Goal: Register for event/course

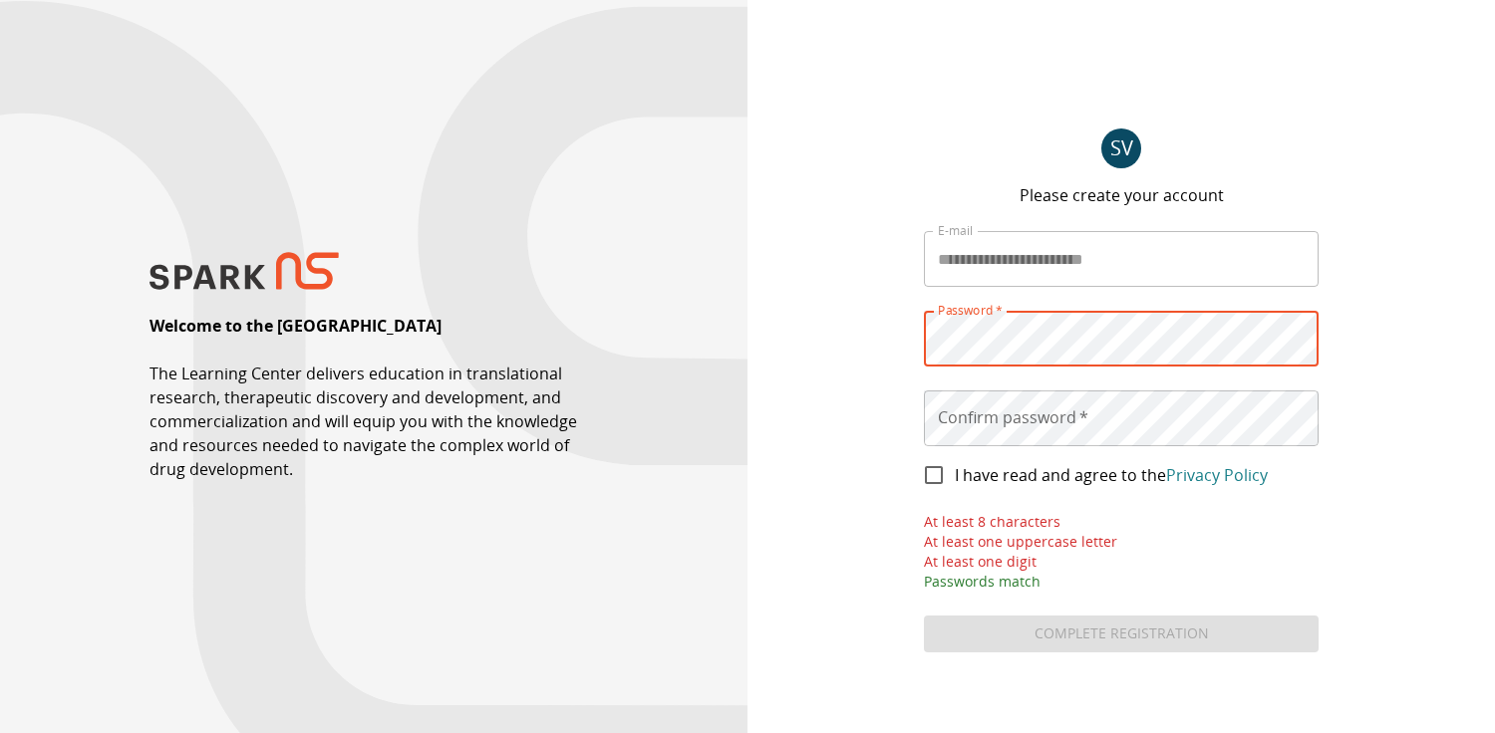
click at [997, 334] on div "Password   * Password   *" at bounding box center [1121, 339] width 395 height 56
click at [850, 332] on div "**********" at bounding box center [1120, 366] width 747 height 733
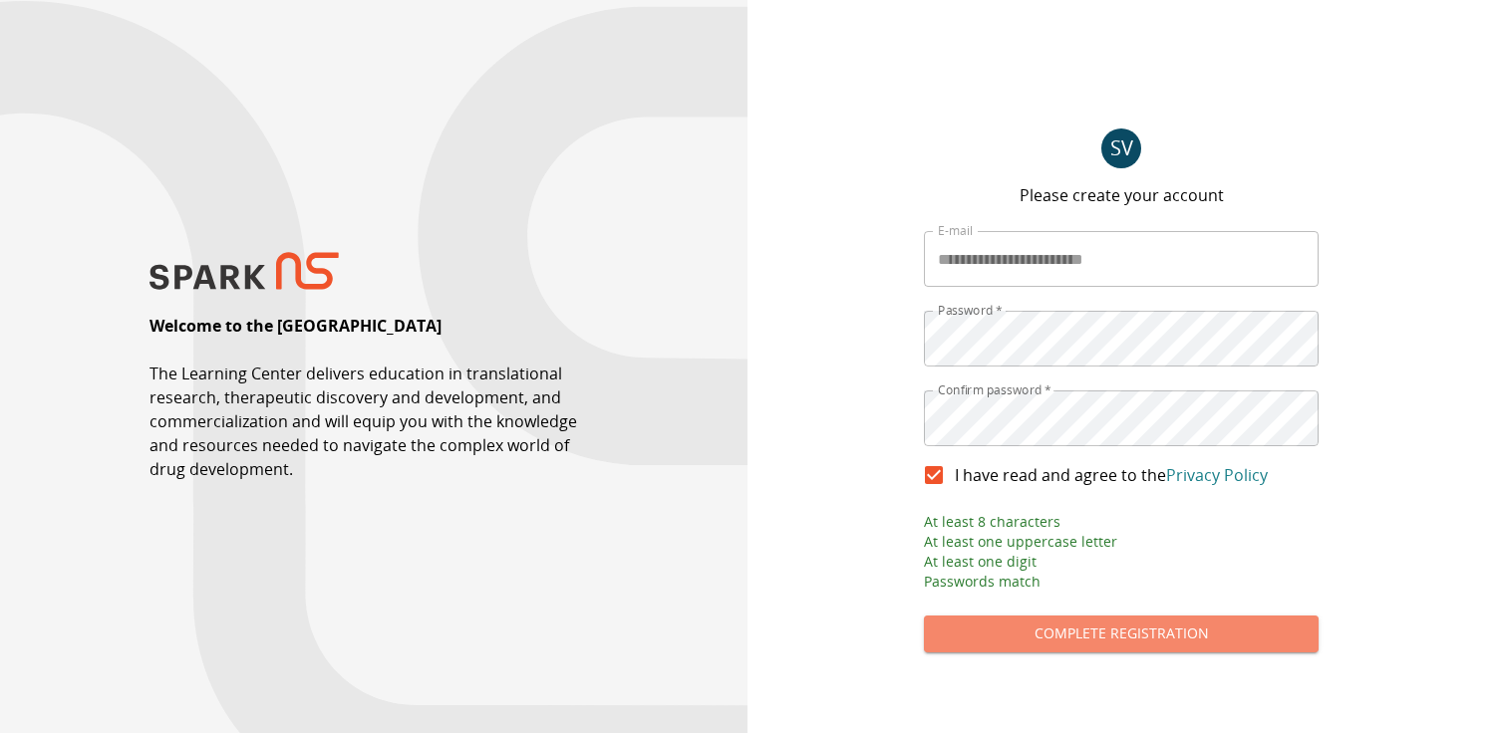
click at [1137, 631] on button "Complete Registration" at bounding box center [1121, 634] width 395 height 37
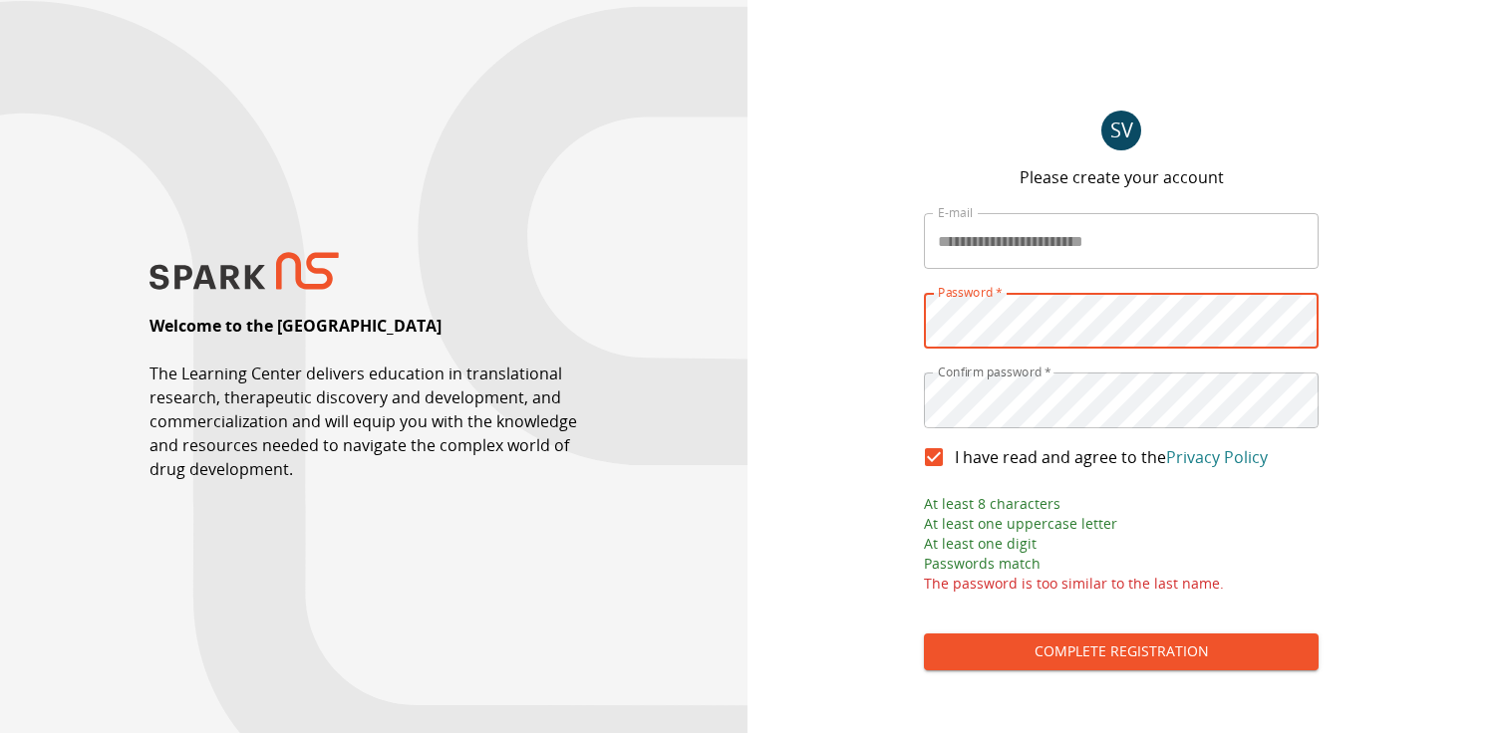
click at [893, 325] on div "**********" at bounding box center [1120, 366] width 747 height 733
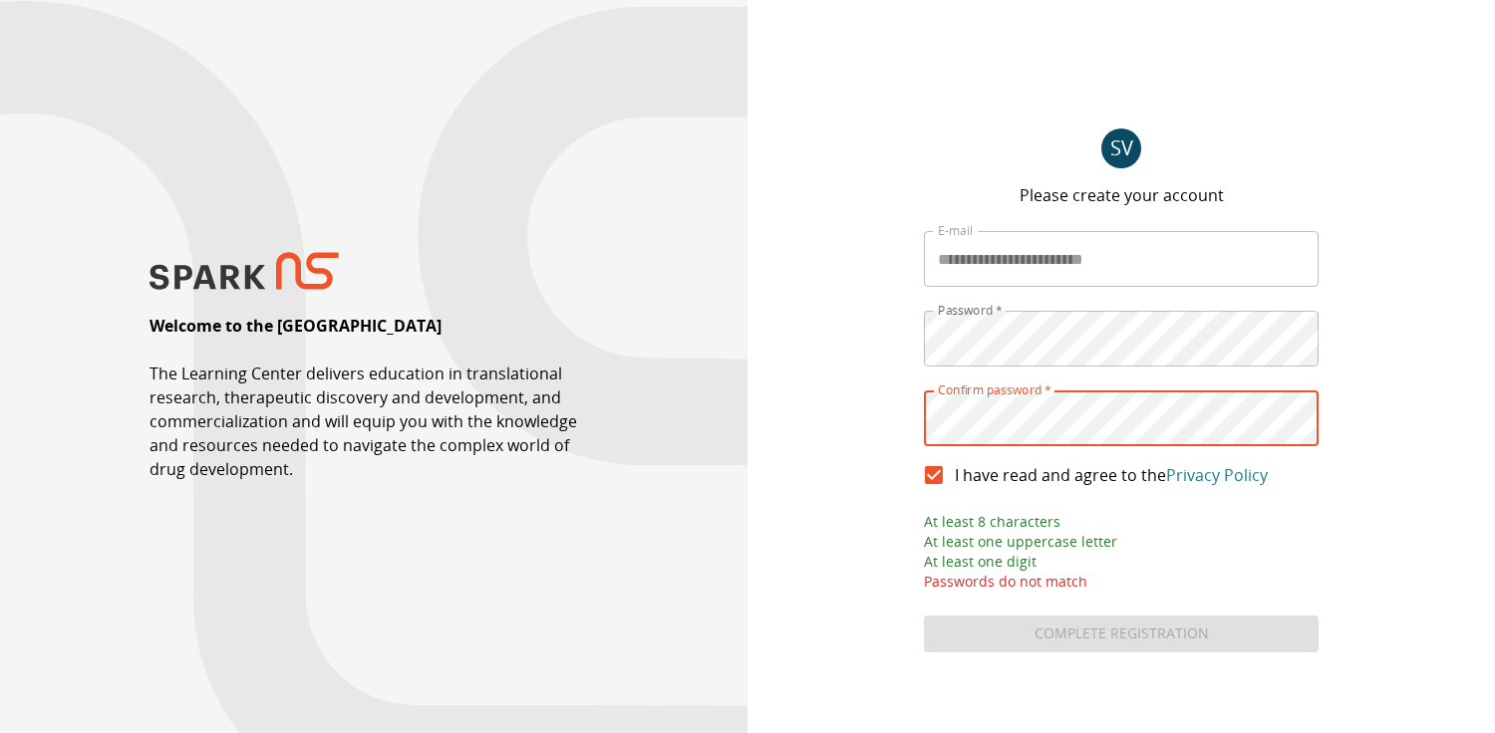
click at [917, 411] on main "**********" at bounding box center [1121, 367] width 442 height 604
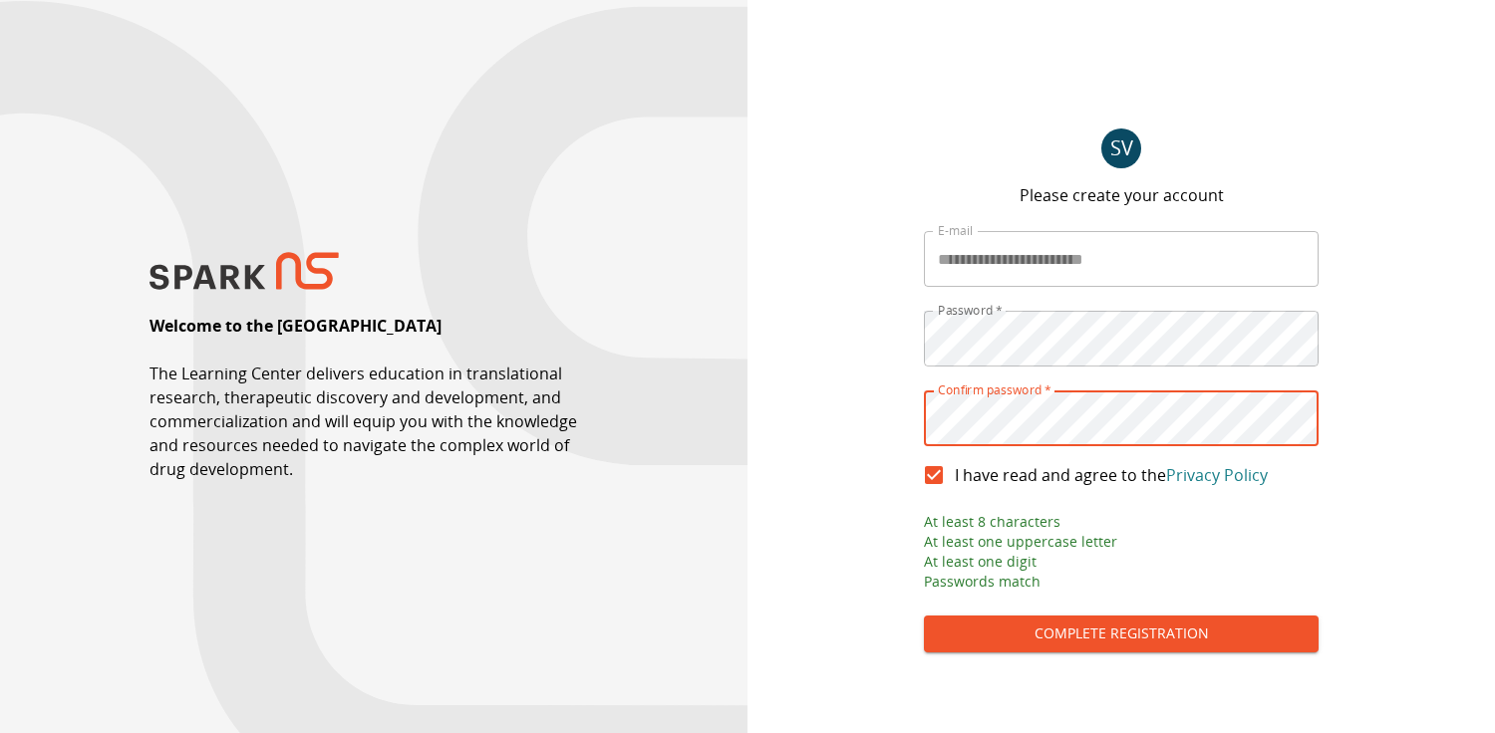
click at [1103, 633] on button "Complete Registration" at bounding box center [1121, 634] width 395 height 37
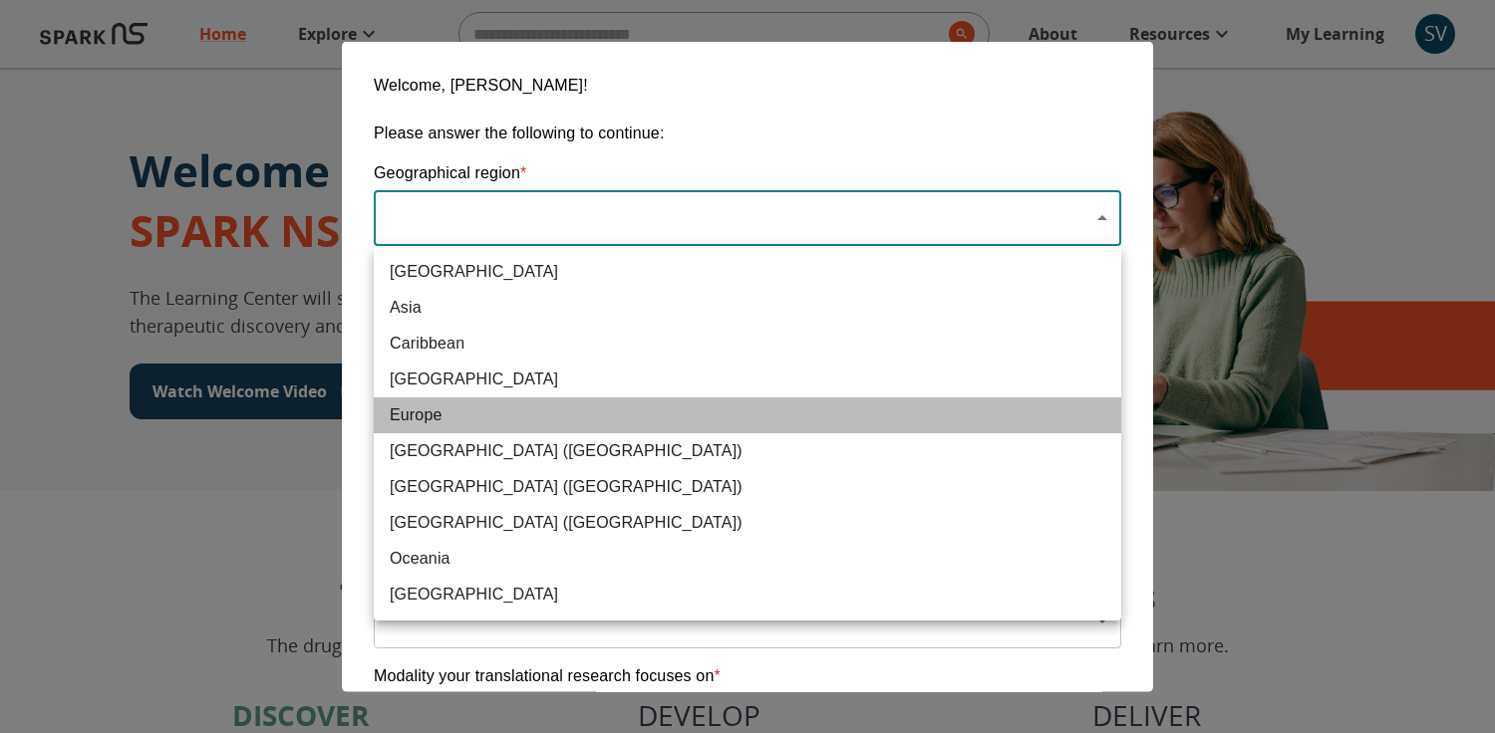
click at [450, 412] on span "Europe" at bounding box center [747, 416] width 715 height 24
type input "**********"
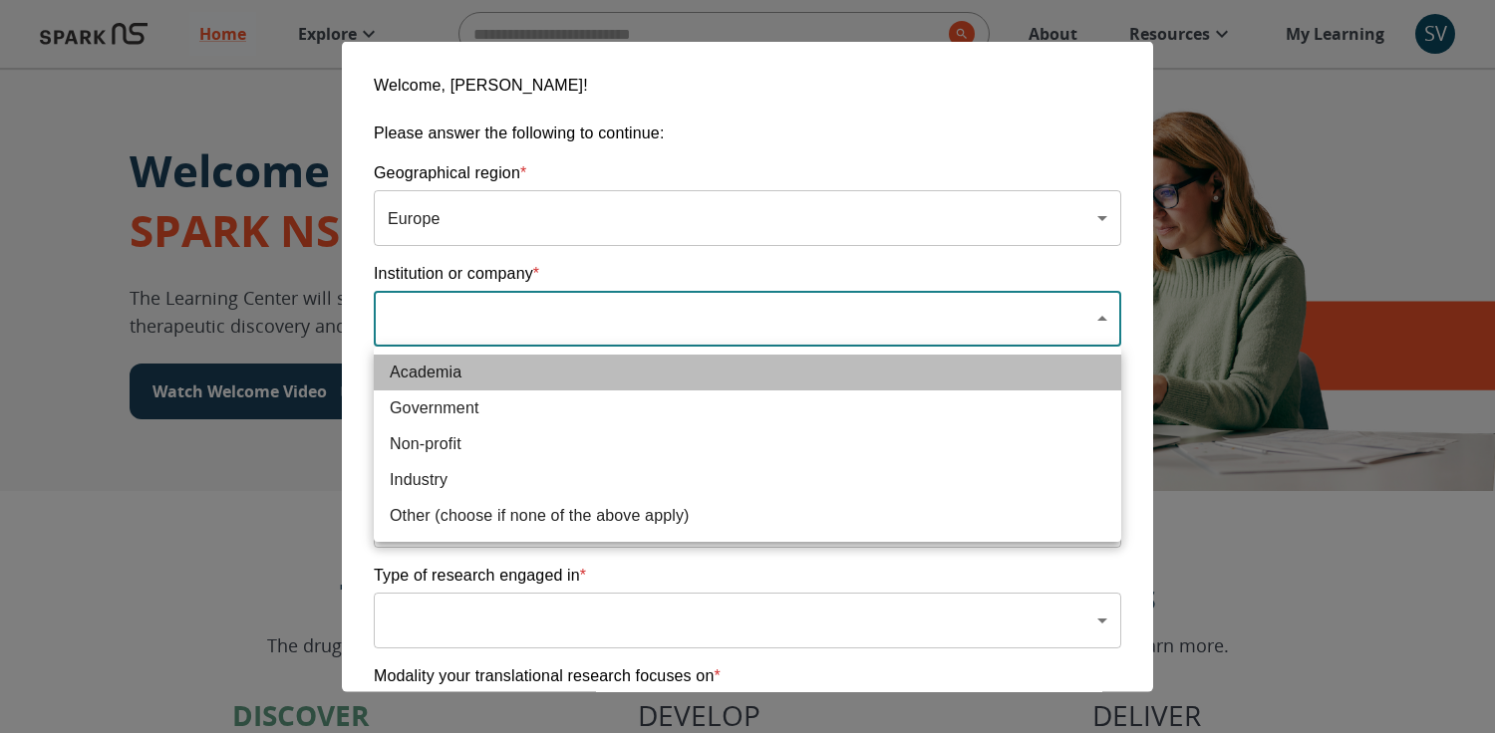
click at [446, 372] on span "Academia" at bounding box center [747, 373] width 715 height 24
type input "**********"
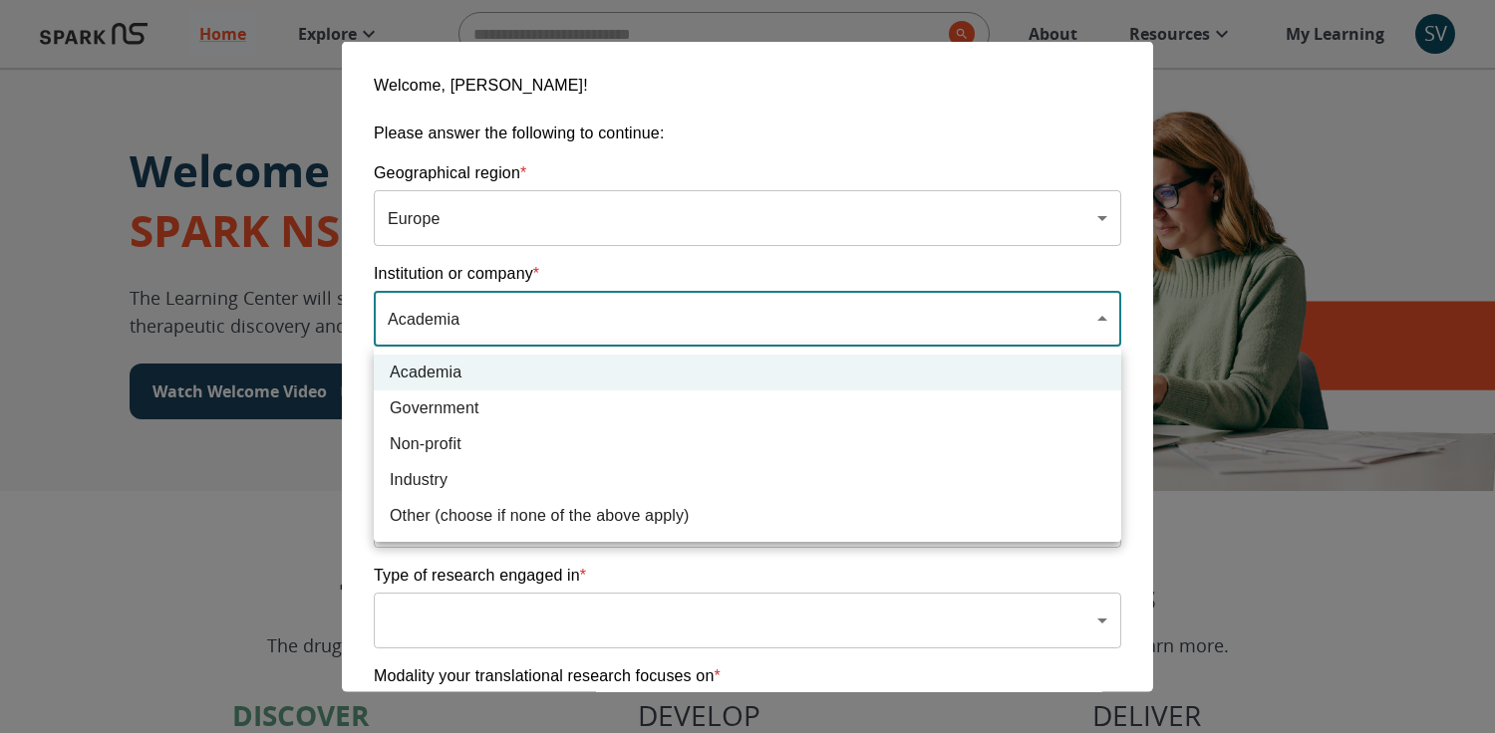
click at [474, 307] on div at bounding box center [747, 366] width 1495 height 733
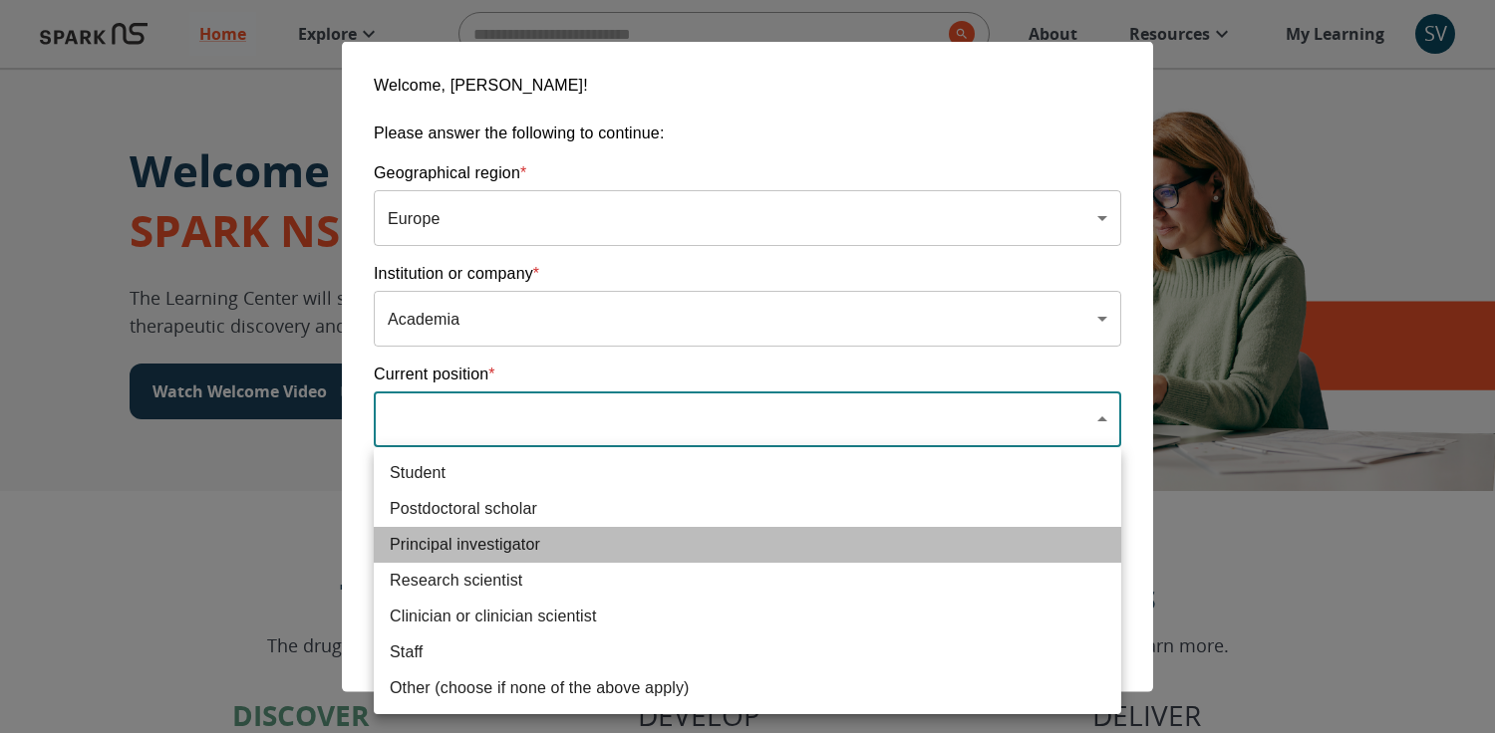
click at [467, 535] on span "Principal investigator" at bounding box center [747, 545] width 715 height 24
type input "**********"
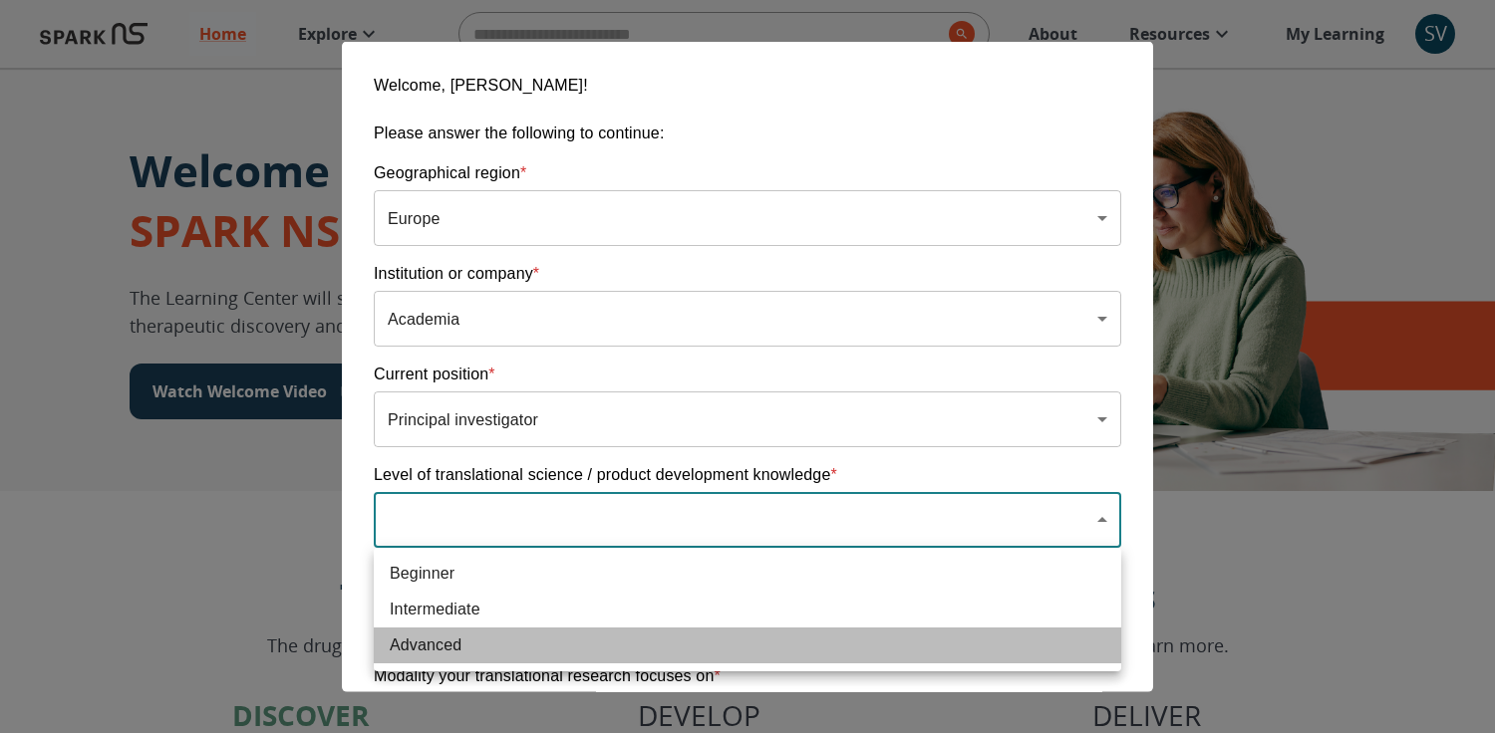
click at [435, 646] on span "Advanced" at bounding box center [747, 646] width 715 height 24
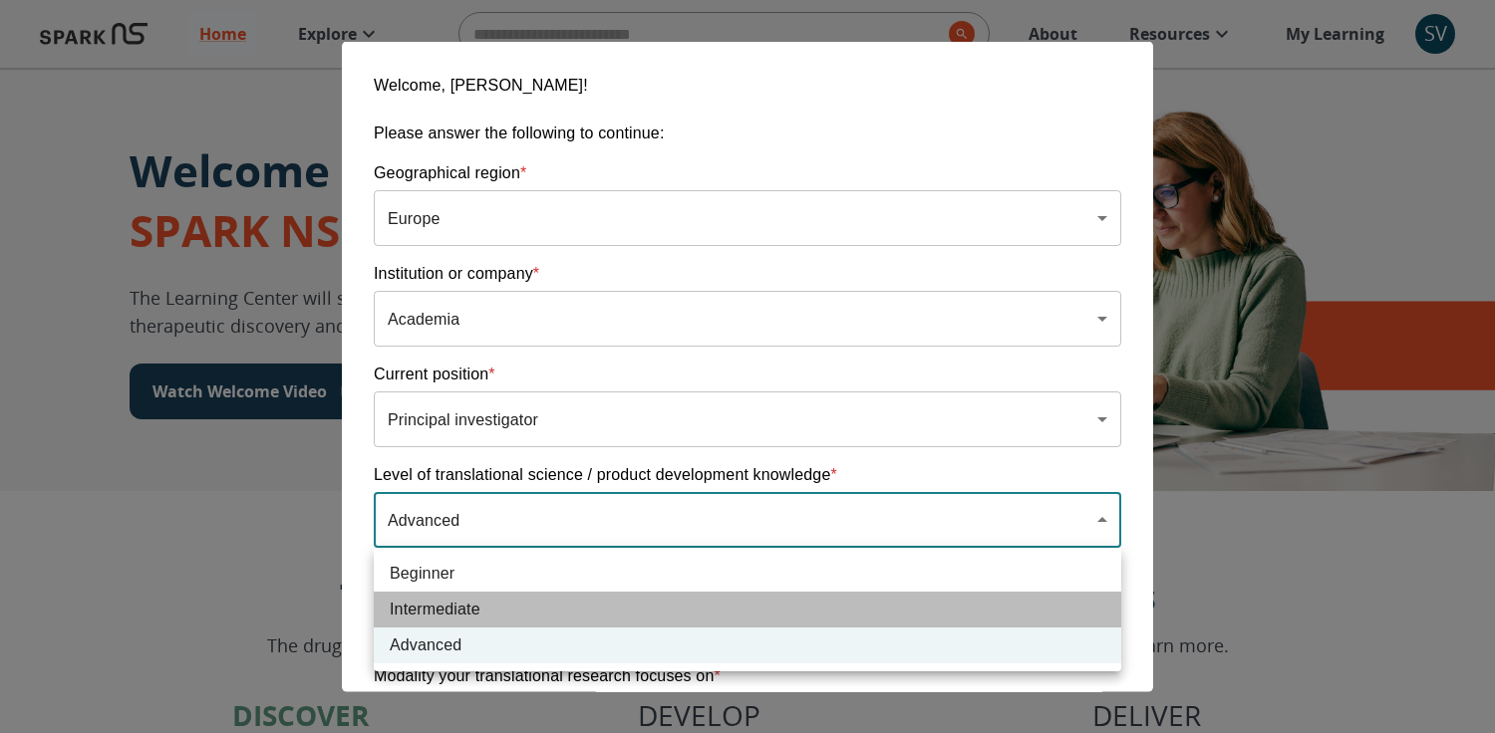
click at [433, 607] on span "Intermediate" at bounding box center [747, 610] width 715 height 24
type input "**********"
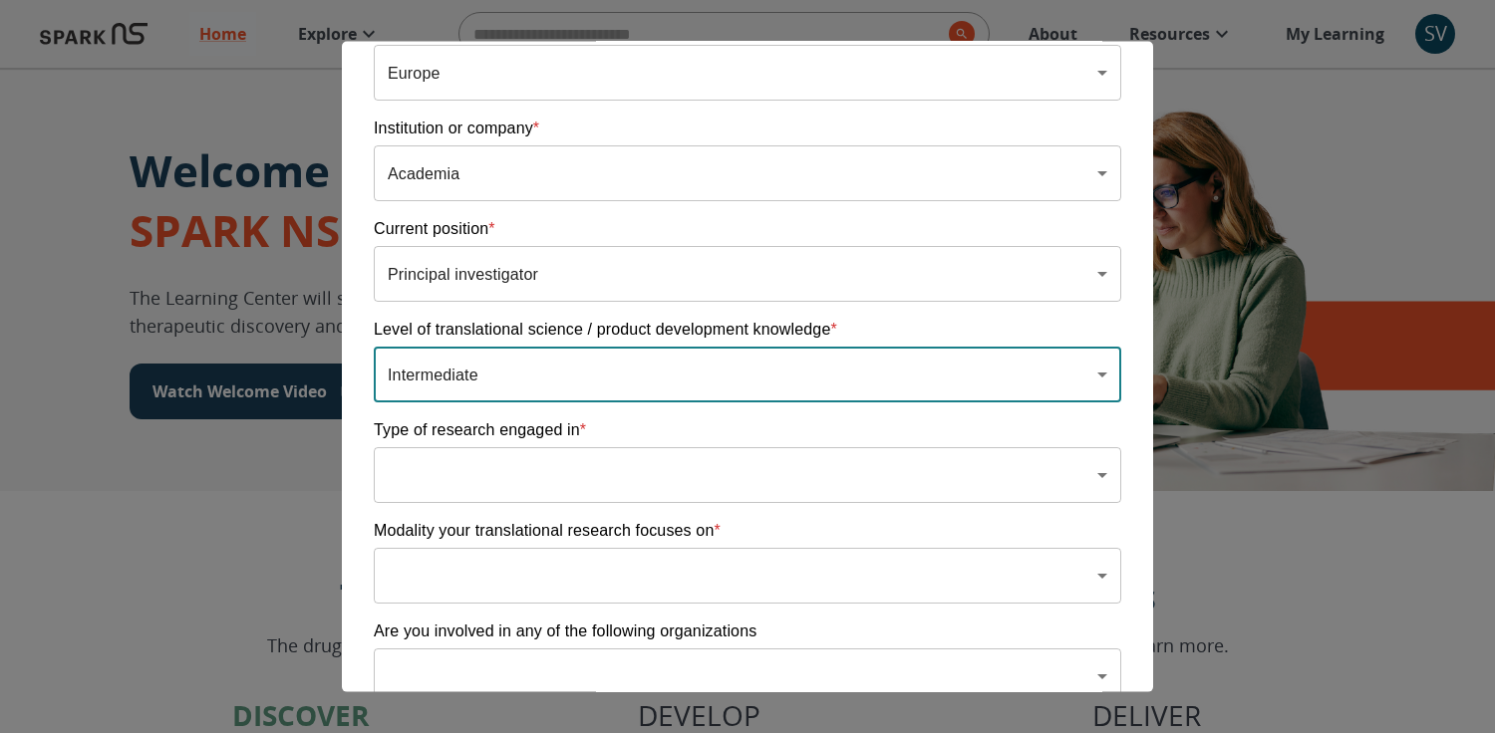
scroll to position [149, 0]
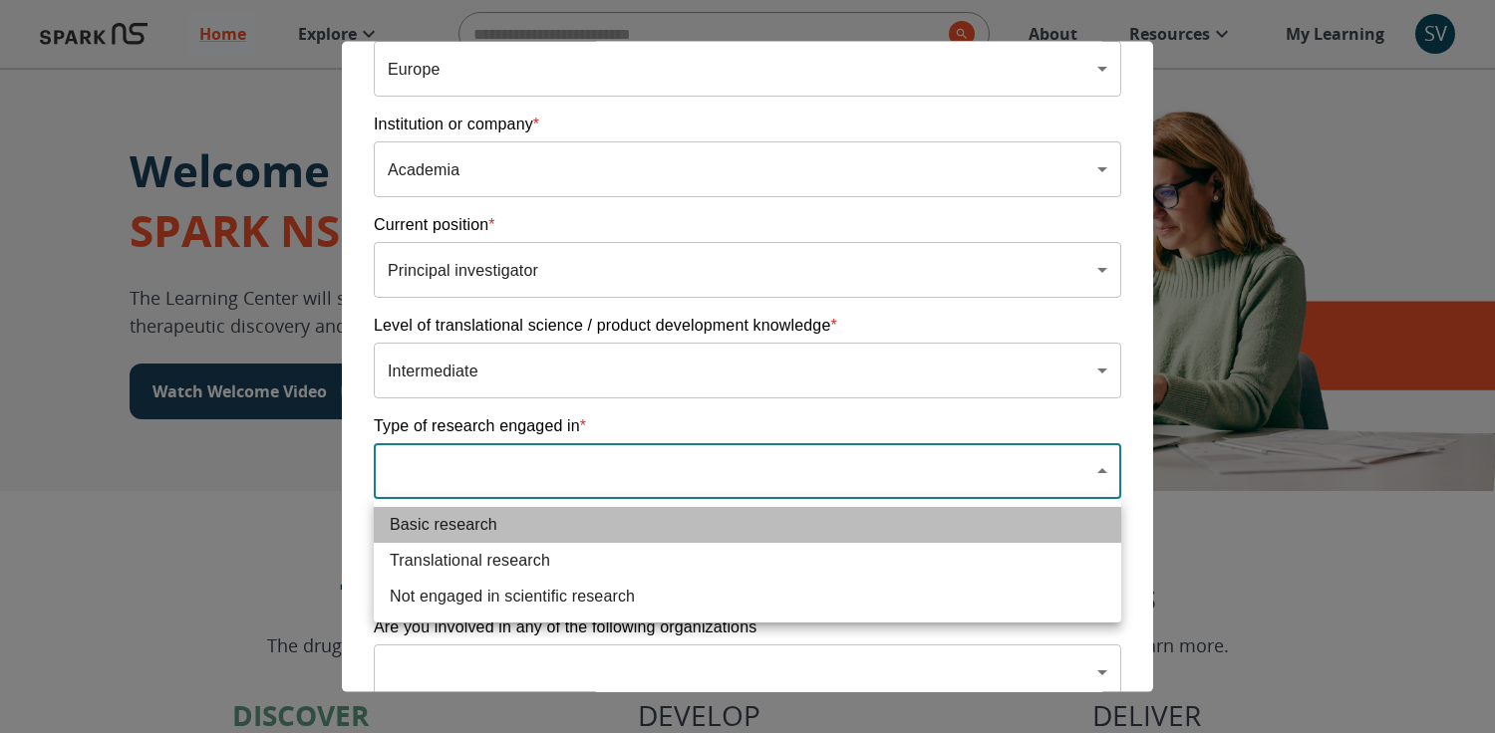
click at [454, 524] on span "Basic research" at bounding box center [747, 525] width 715 height 24
type input "**********"
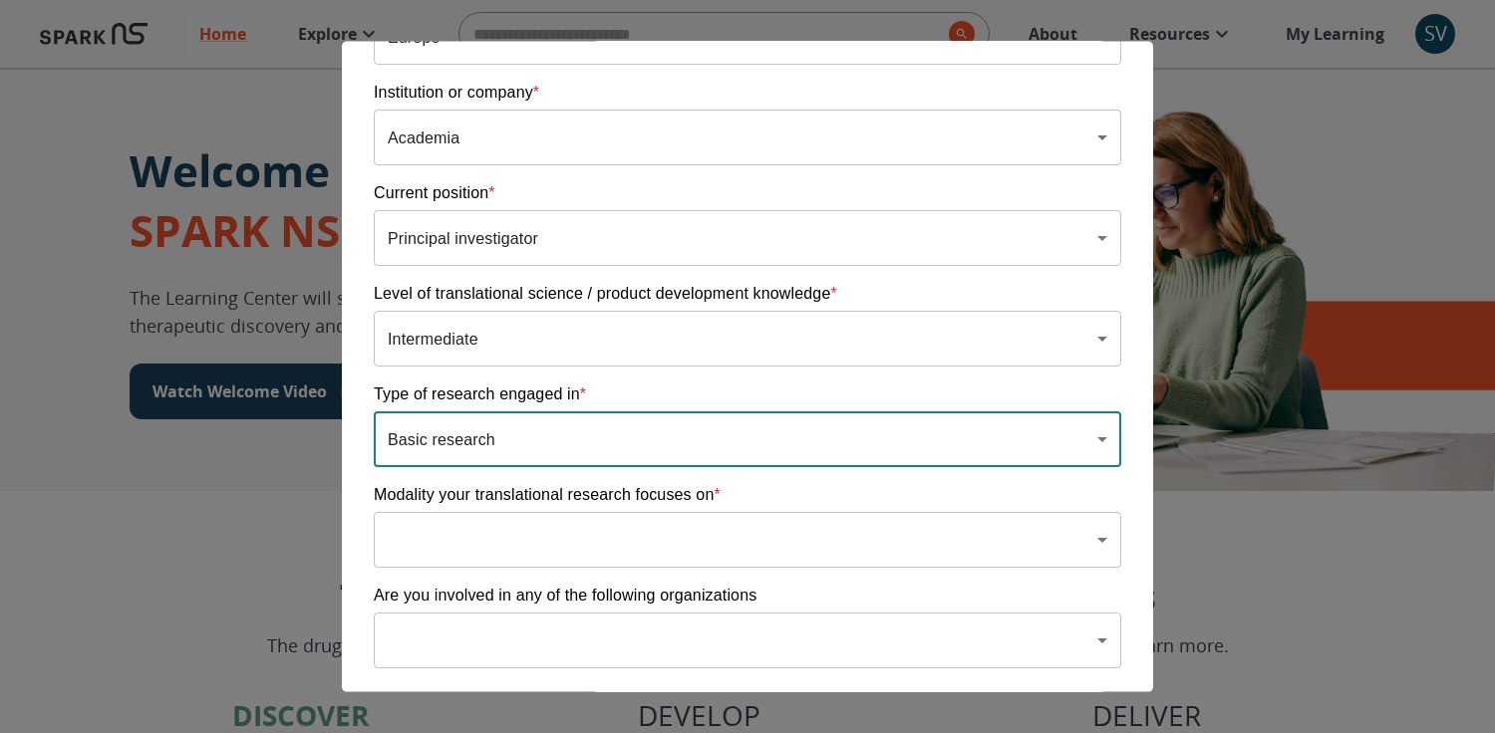
scroll to position [211, 0]
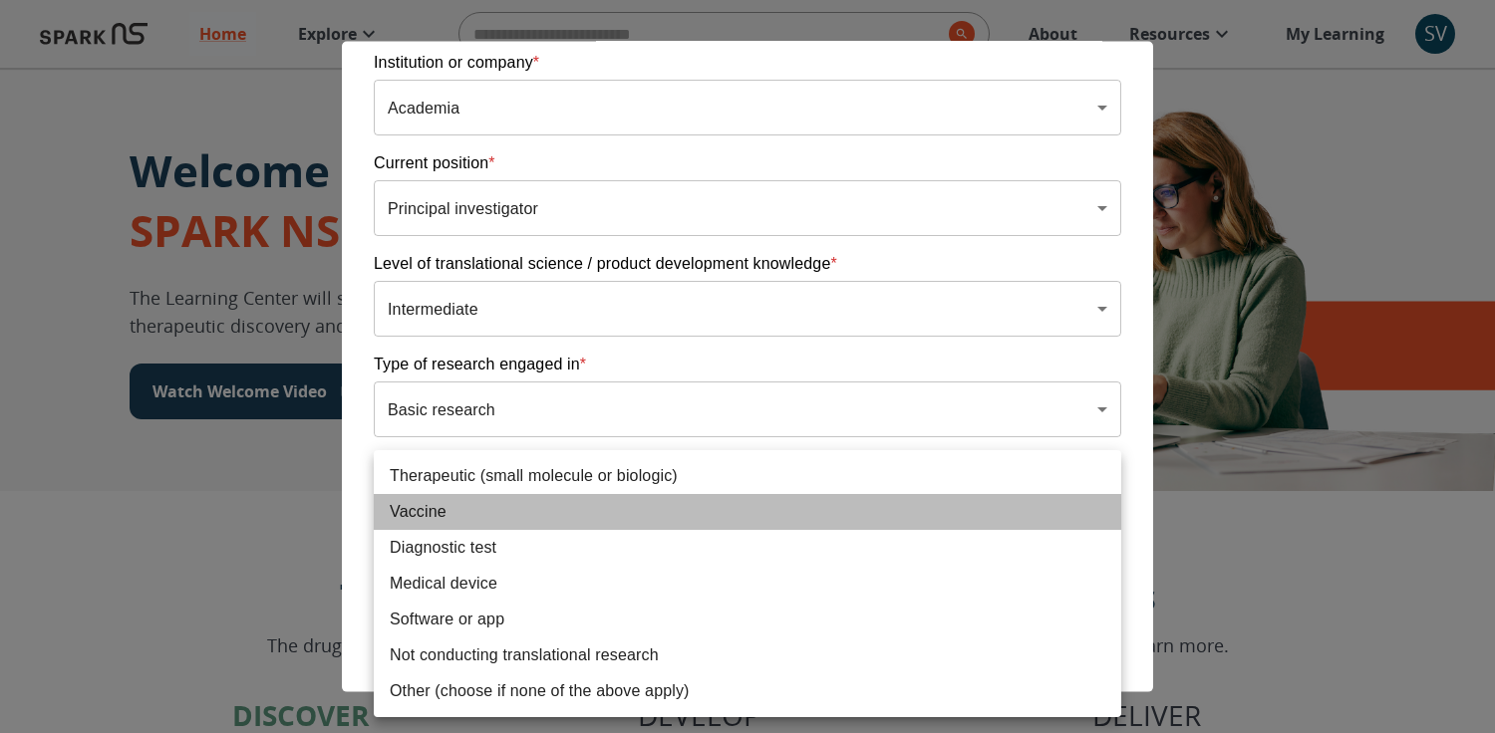
click at [437, 510] on span "Vaccine" at bounding box center [747, 512] width 715 height 24
type input "**********"
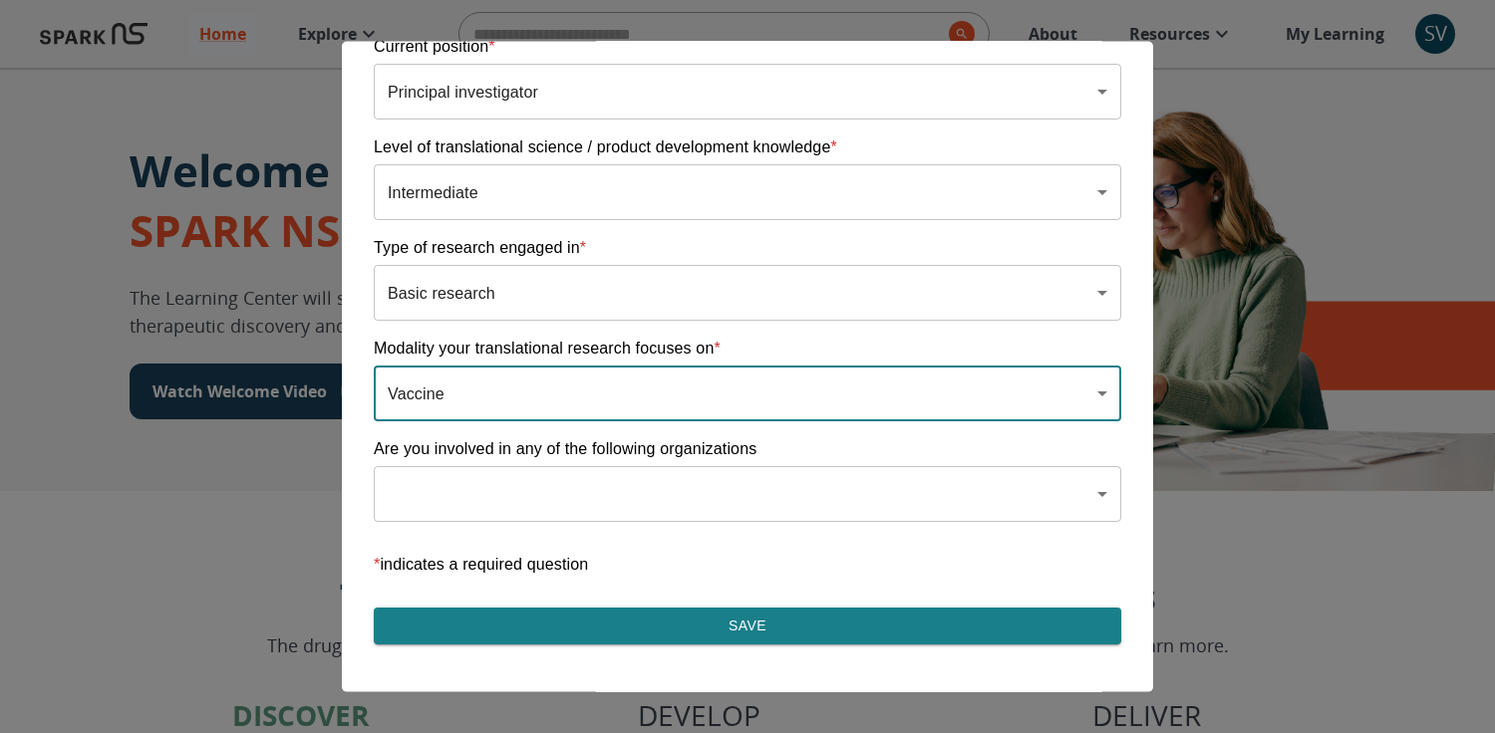
scroll to position [327, 0]
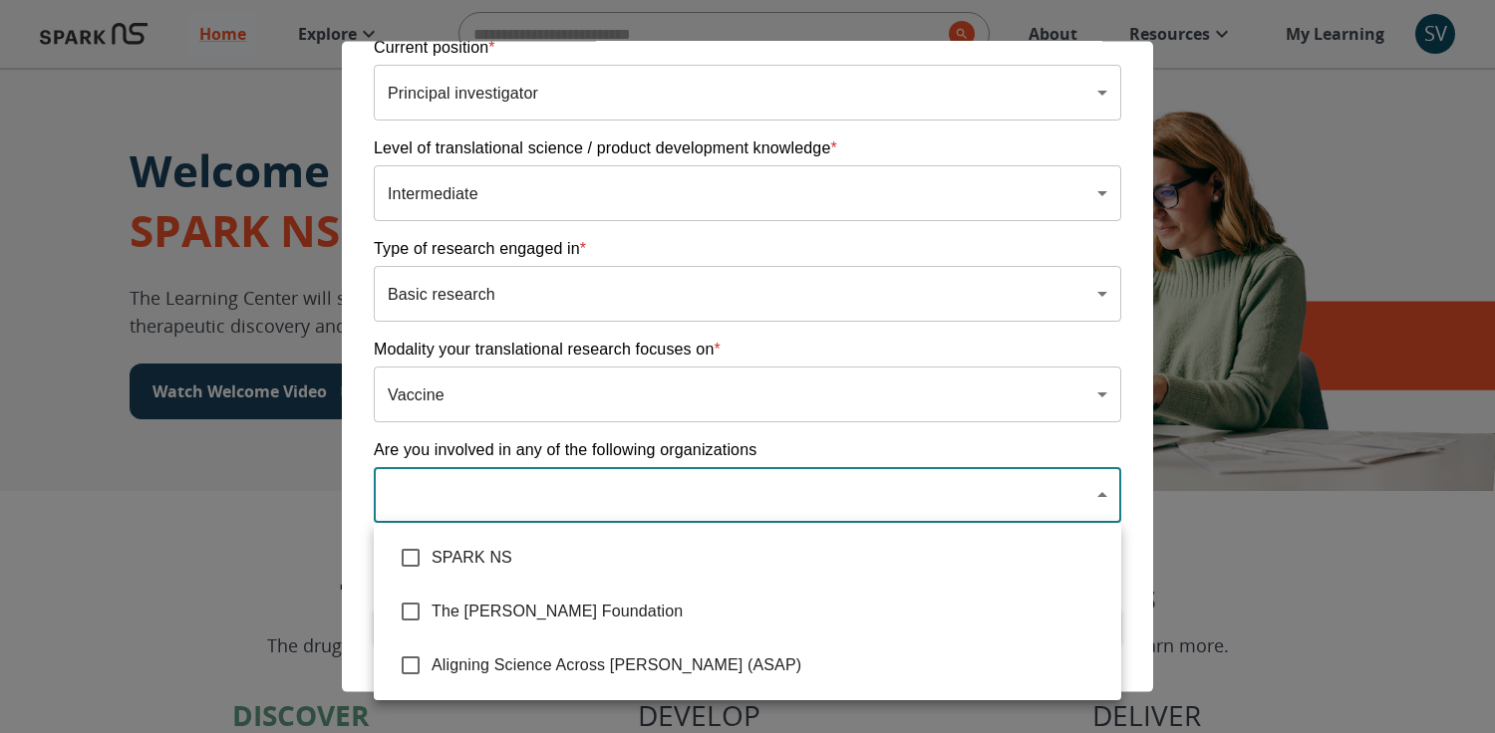
click at [819, 402] on div at bounding box center [747, 366] width 1495 height 733
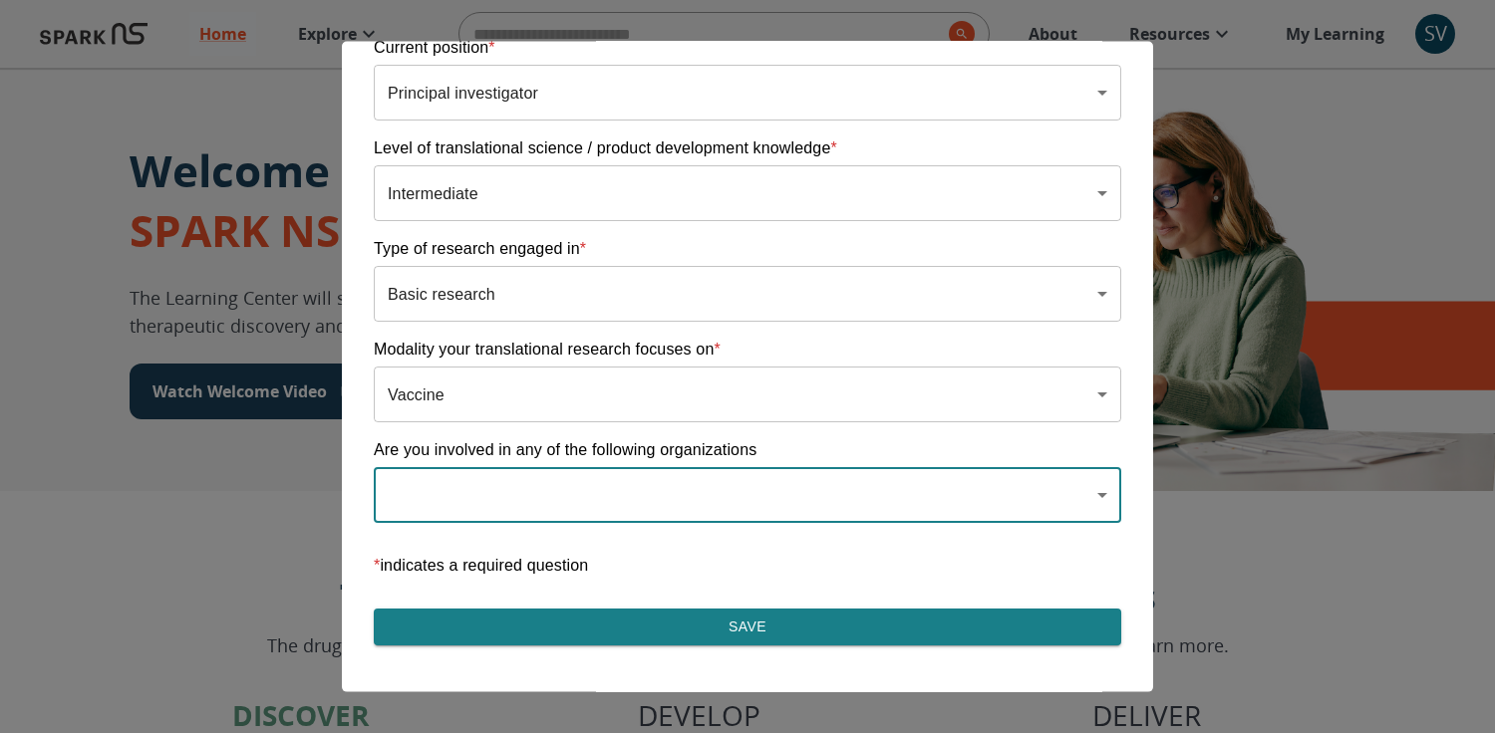
click at [738, 630] on button "Save" at bounding box center [747, 627] width 747 height 37
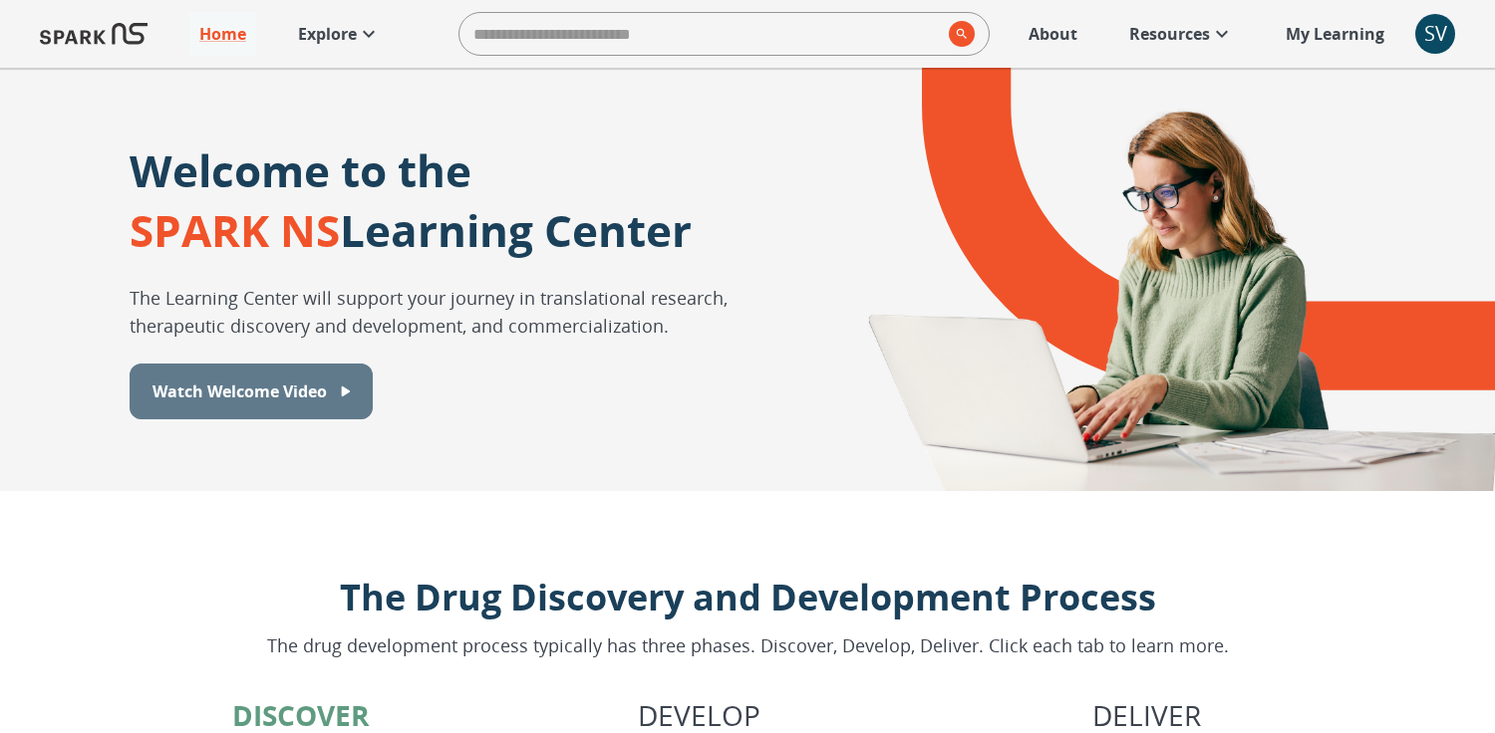
click at [269, 386] on p "Watch Welcome Video" at bounding box center [239, 392] width 174 height 24
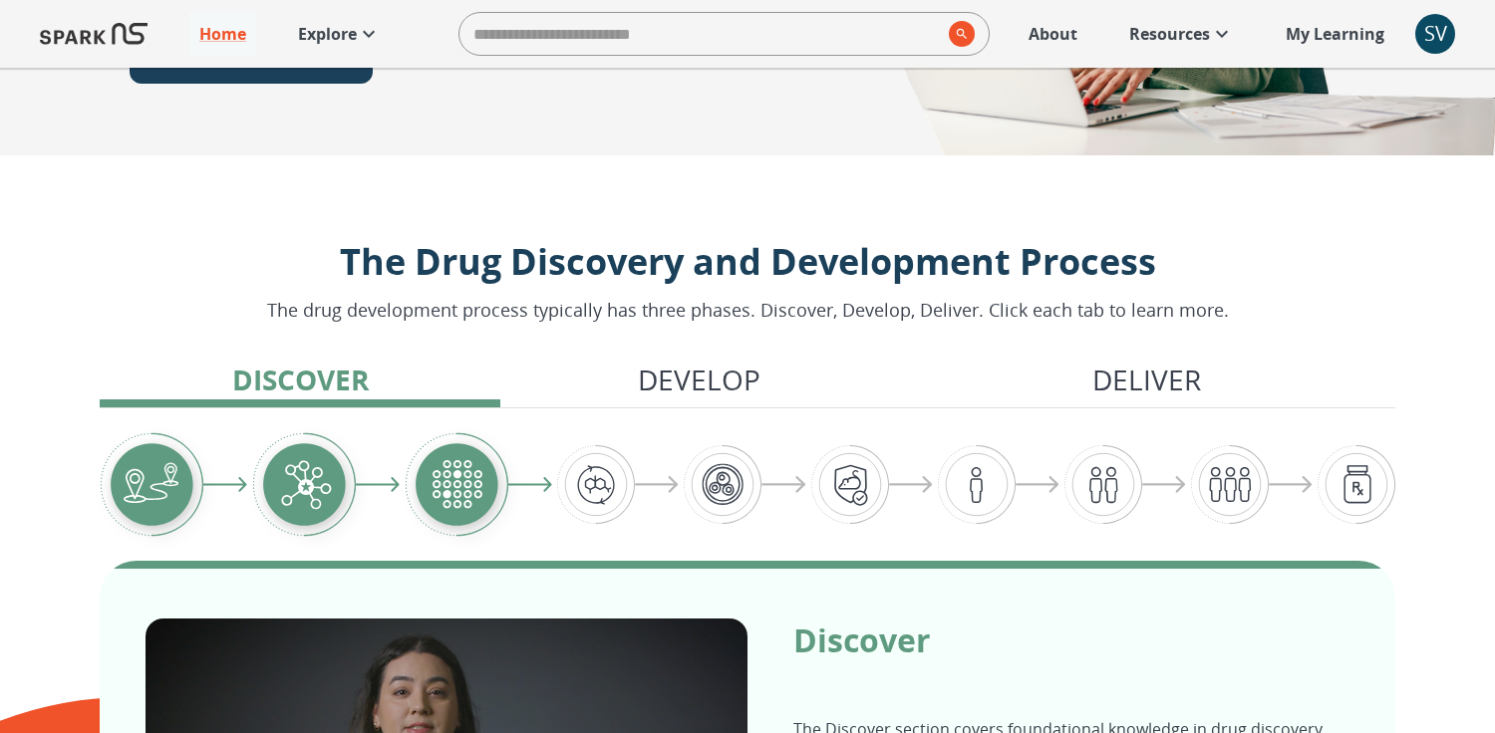
scroll to position [348, 0]
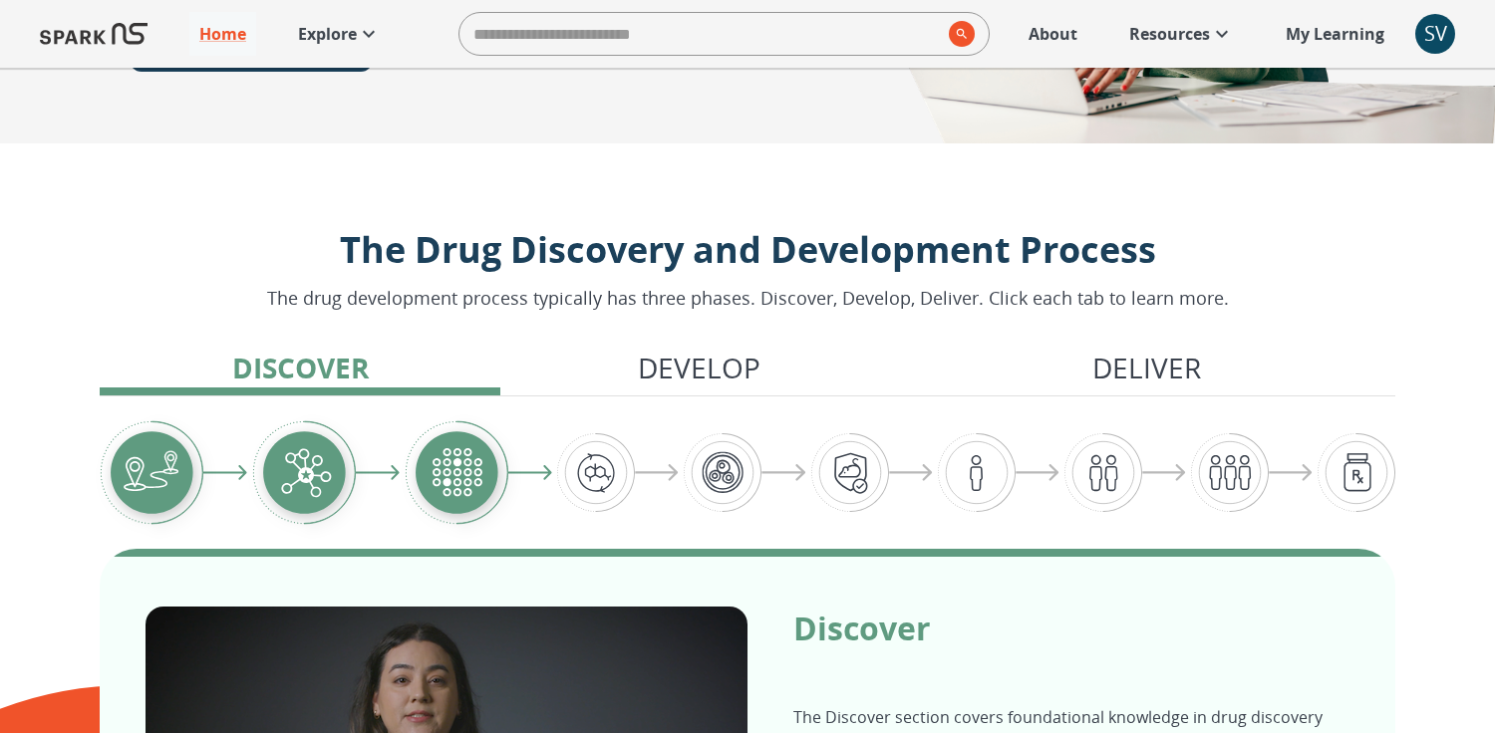
click at [152, 471] on img "Graphic showing the progression through the Discover, Develop, and Deliver pipe…" at bounding box center [152, 472] width 104 height 105
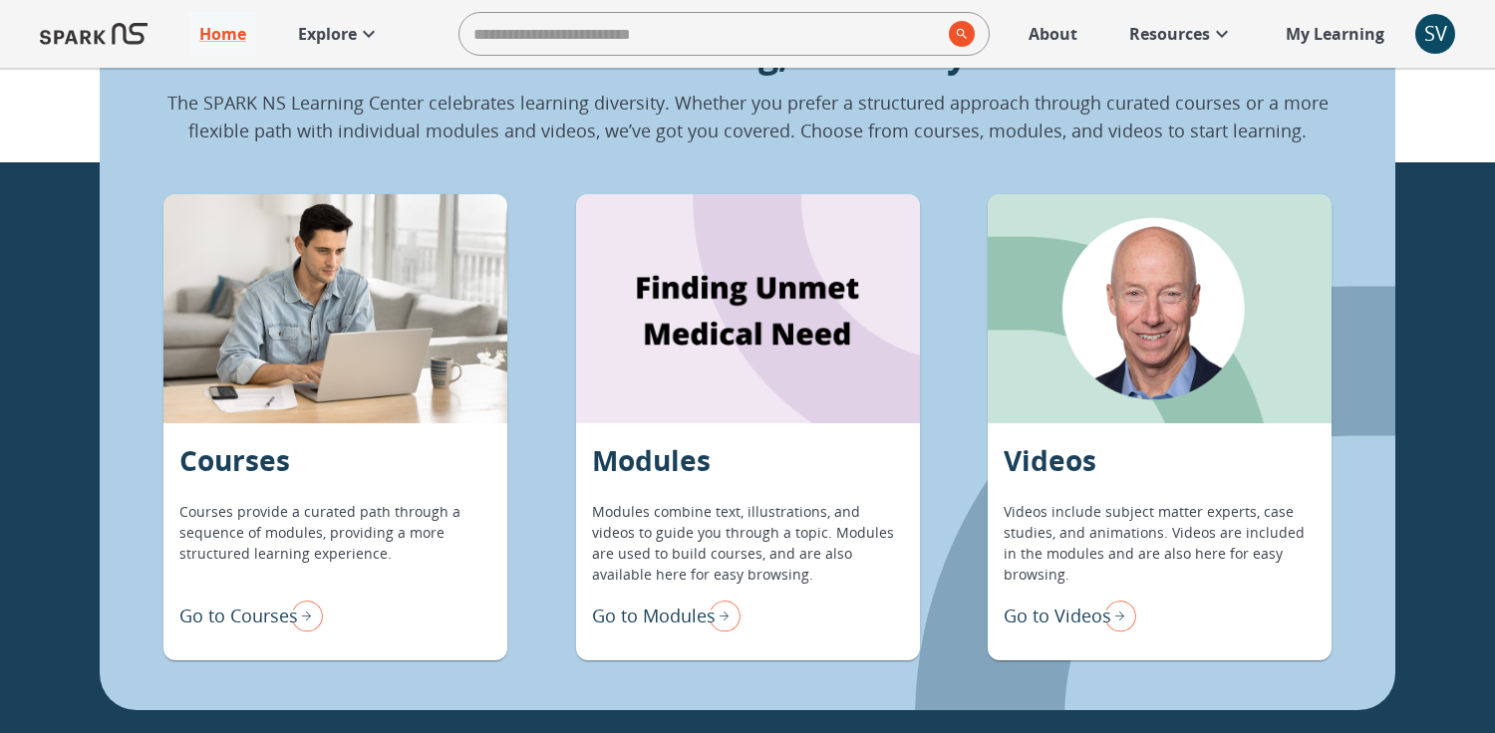
scroll to position [1497, 0]
click at [304, 610] on img "Go to Courses" at bounding box center [303, 615] width 40 height 42
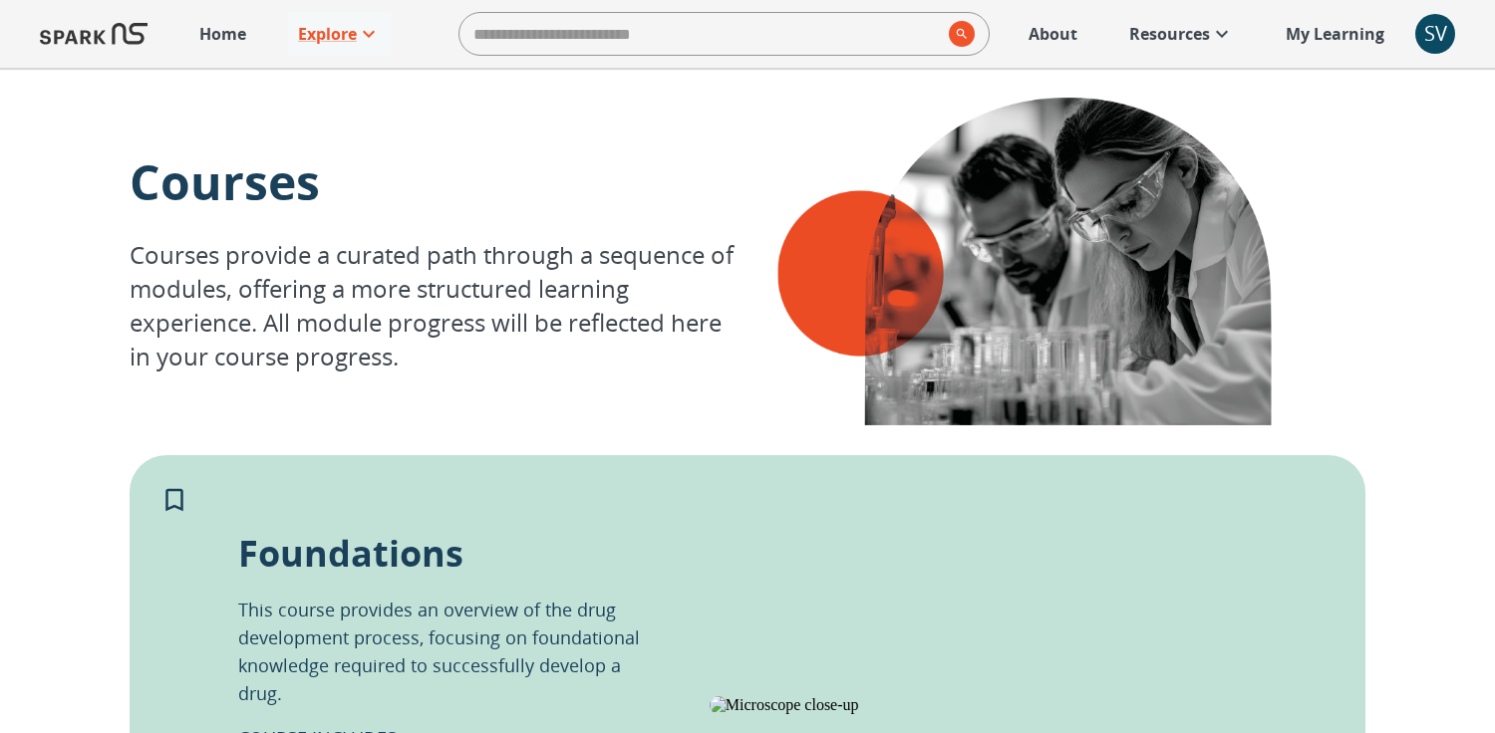
click at [227, 34] on p "Home" at bounding box center [222, 34] width 47 height 24
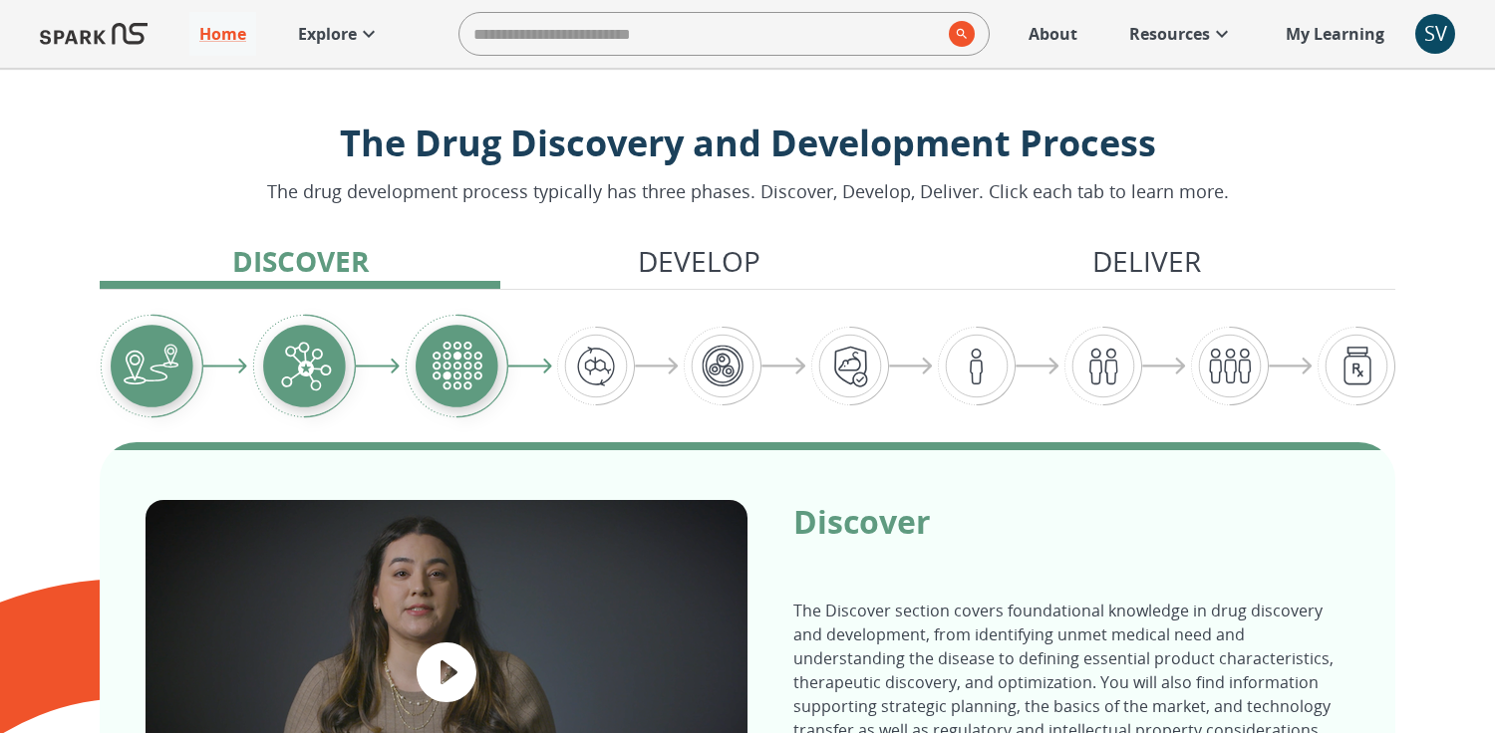
scroll to position [491, 0]
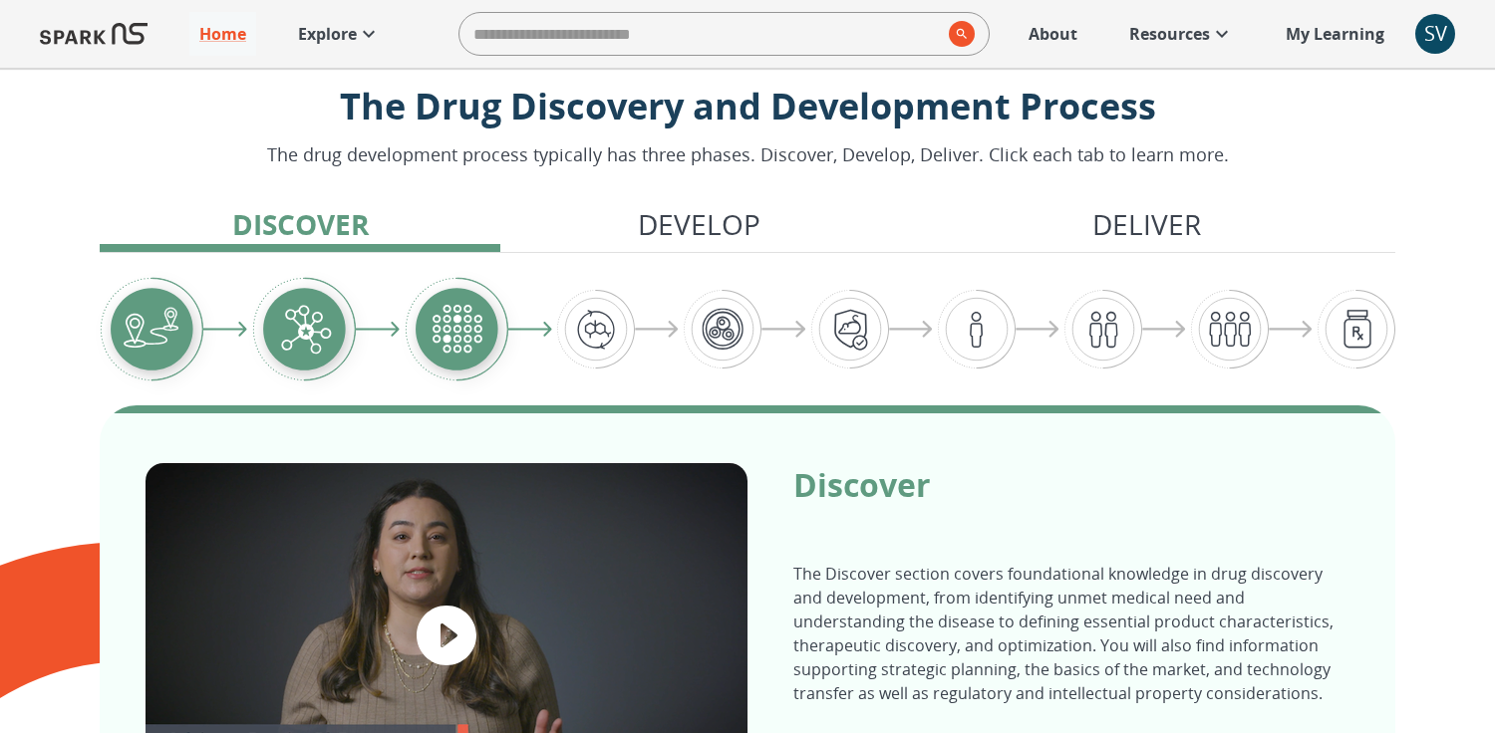
click at [582, 337] on img "Graphic showing the progression through the Discover, Develop, and Deliver pipe…" at bounding box center [596, 329] width 78 height 79
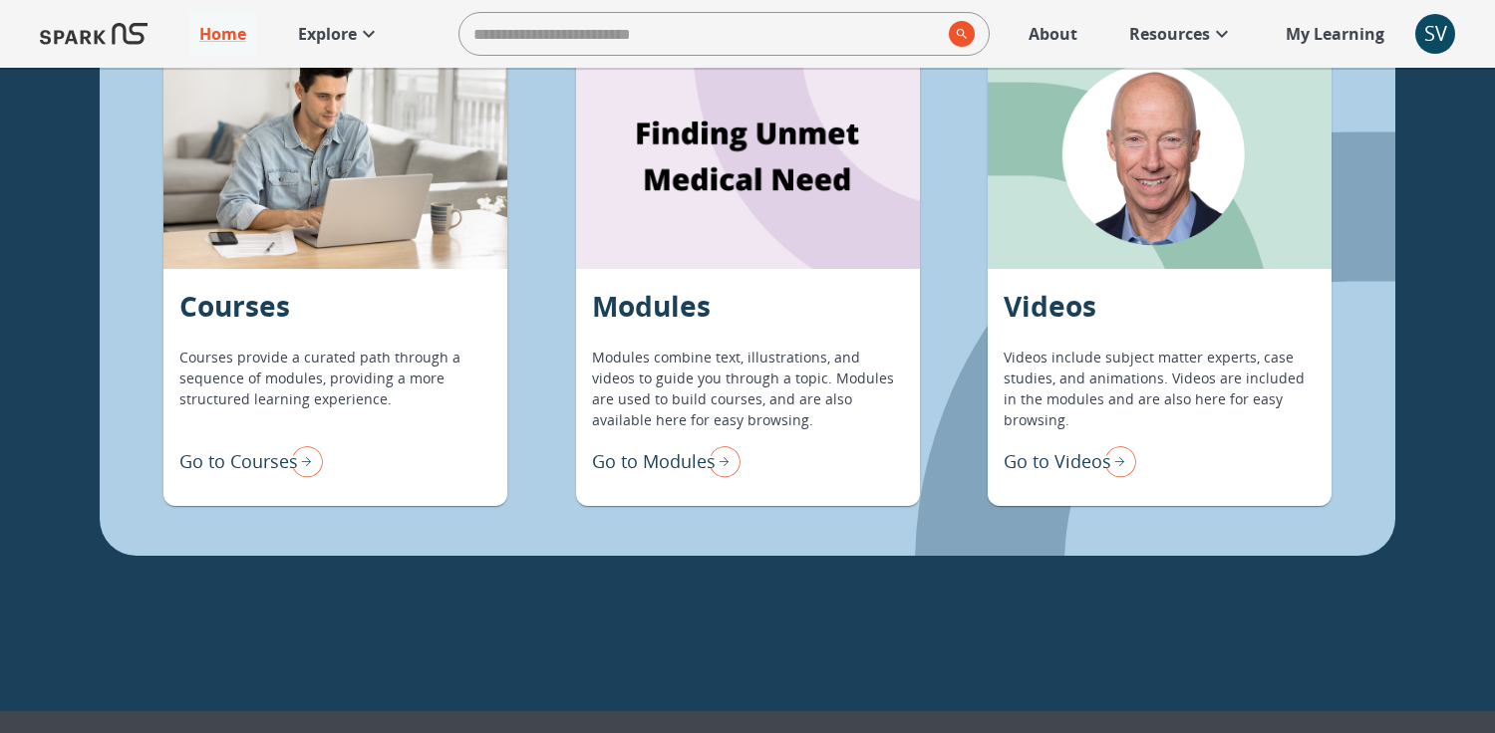
scroll to position [1651, 0]
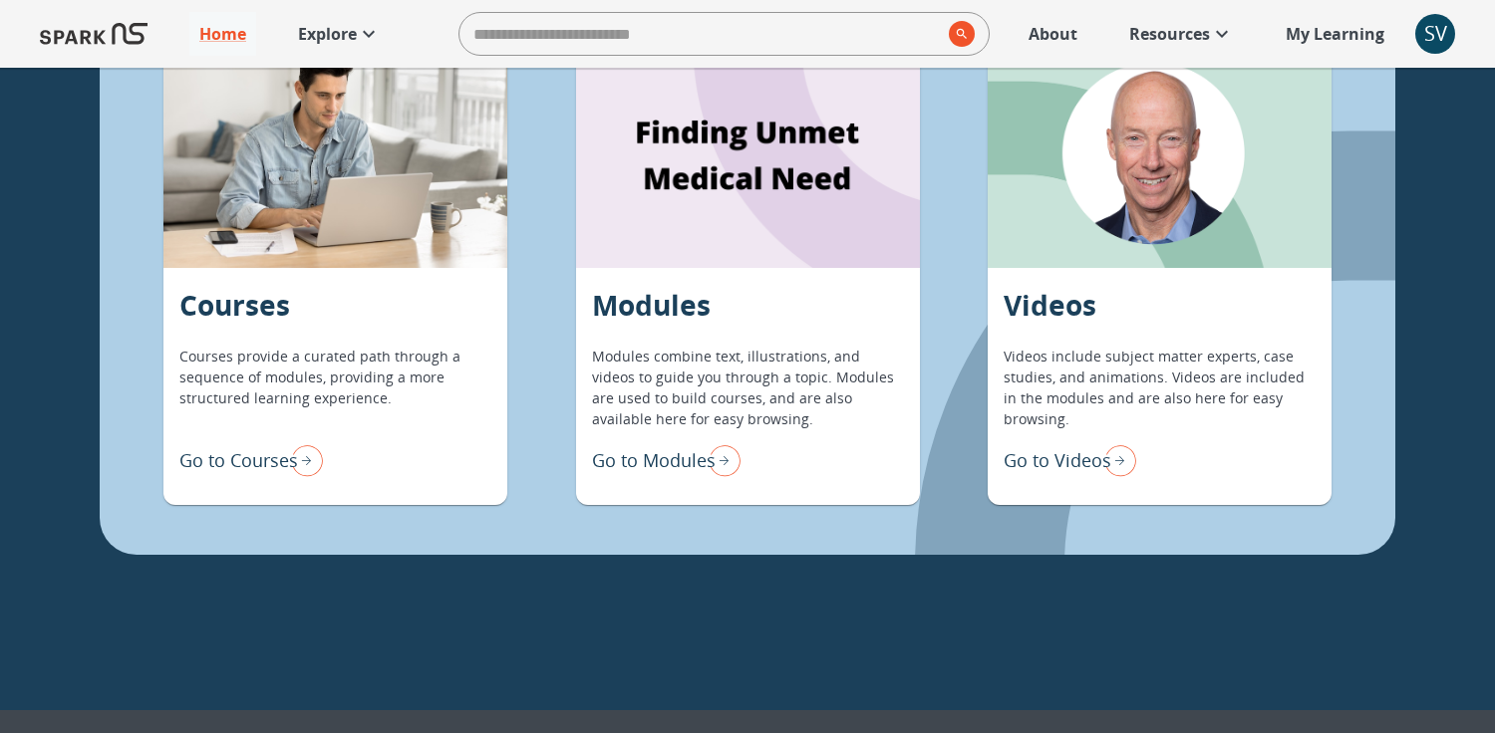
click at [279, 458] on p "Go to Courses" at bounding box center [238, 460] width 119 height 27
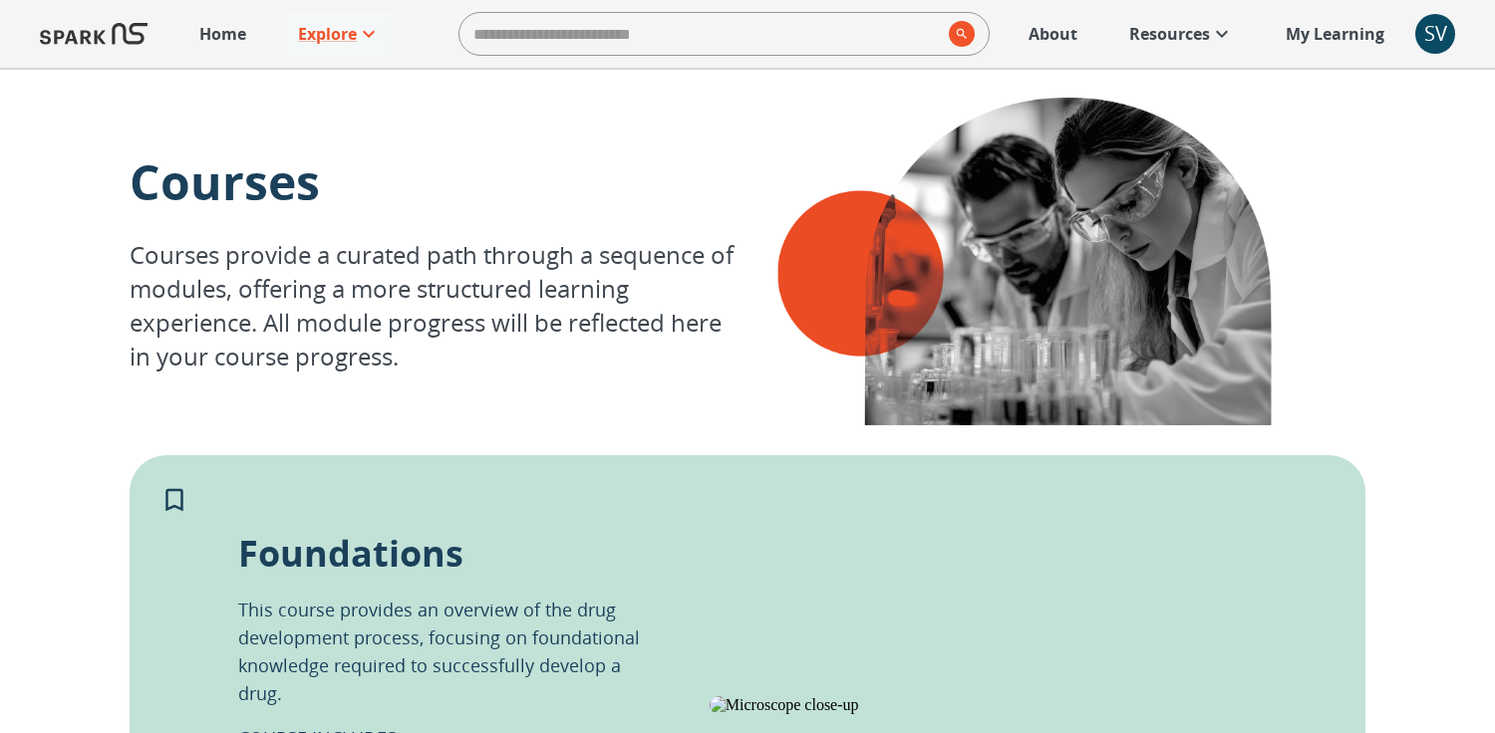
click at [205, 30] on p "Home" at bounding box center [222, 34] width 47 height 24
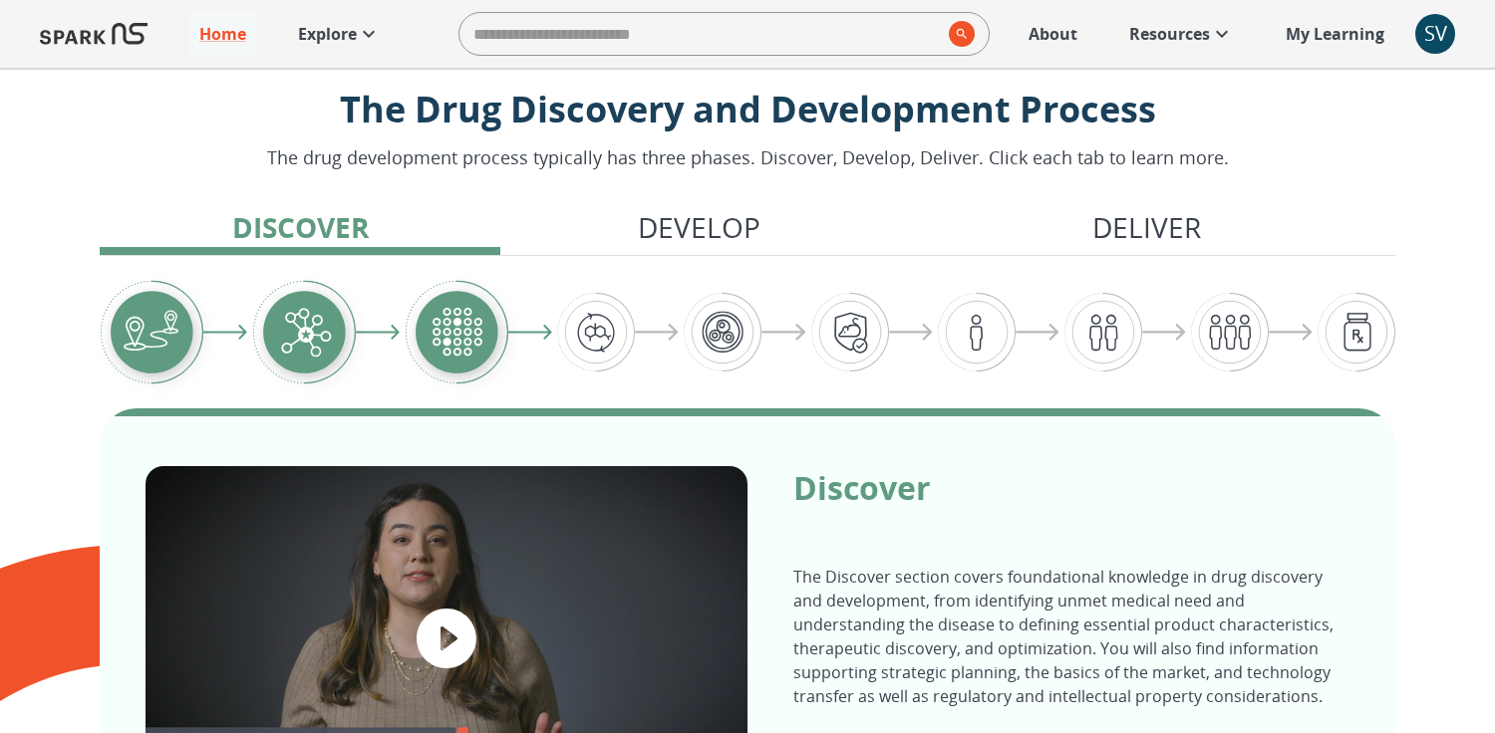
scroll to position [492, 0]
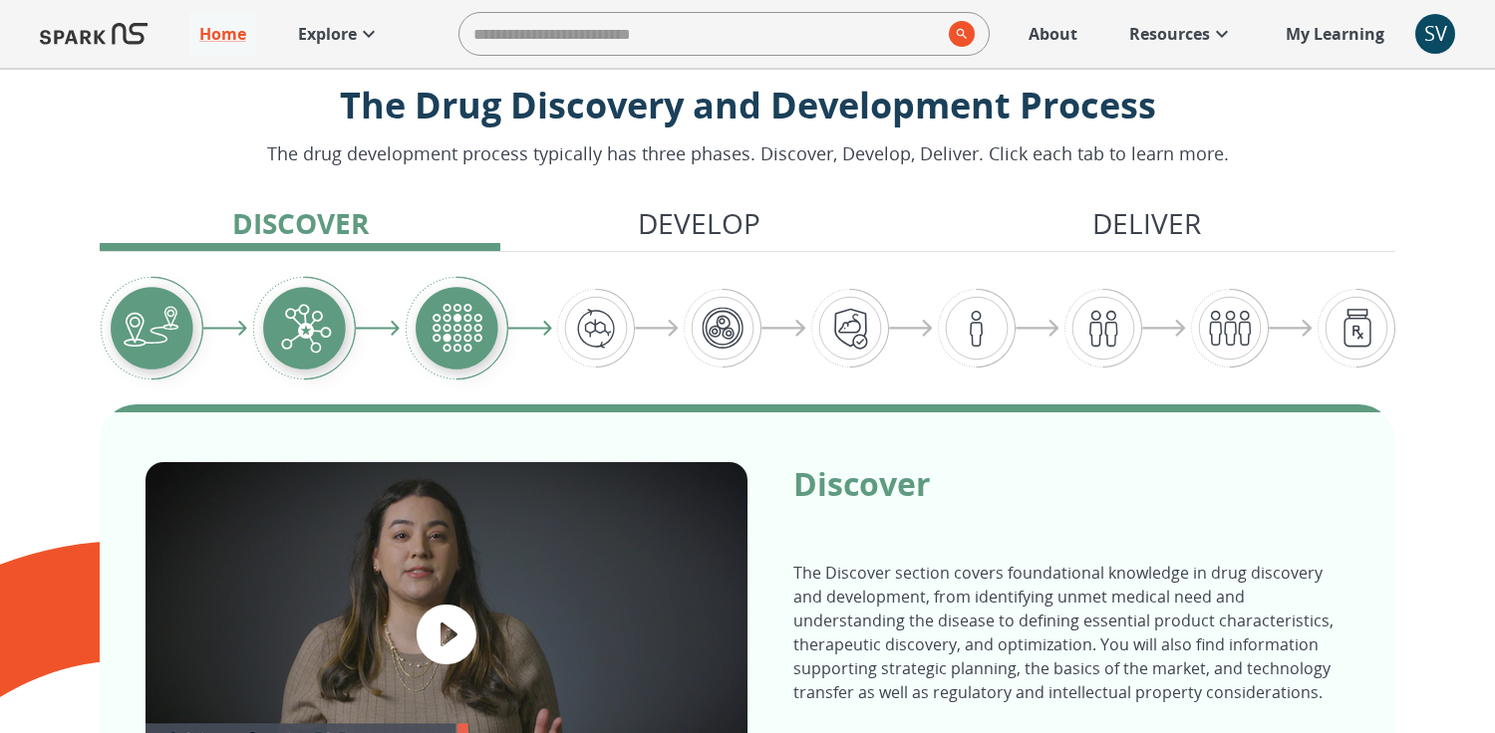
click at [976, 315] on img "Graphic showing the progression through the Discover, Develop, and Deliver pipe…" at bounding box center [977, 328] width 78 height 79
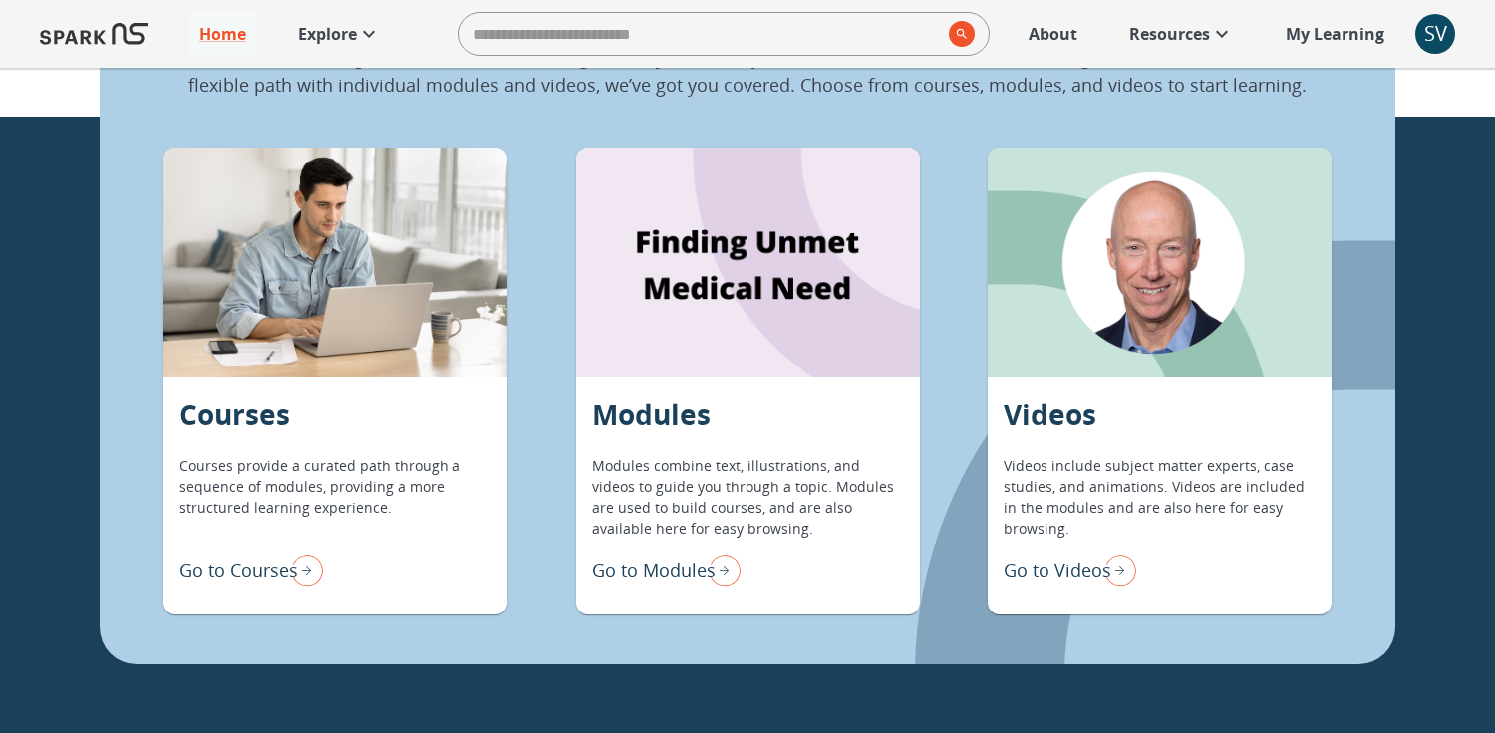
scroll to position [1547, 0]
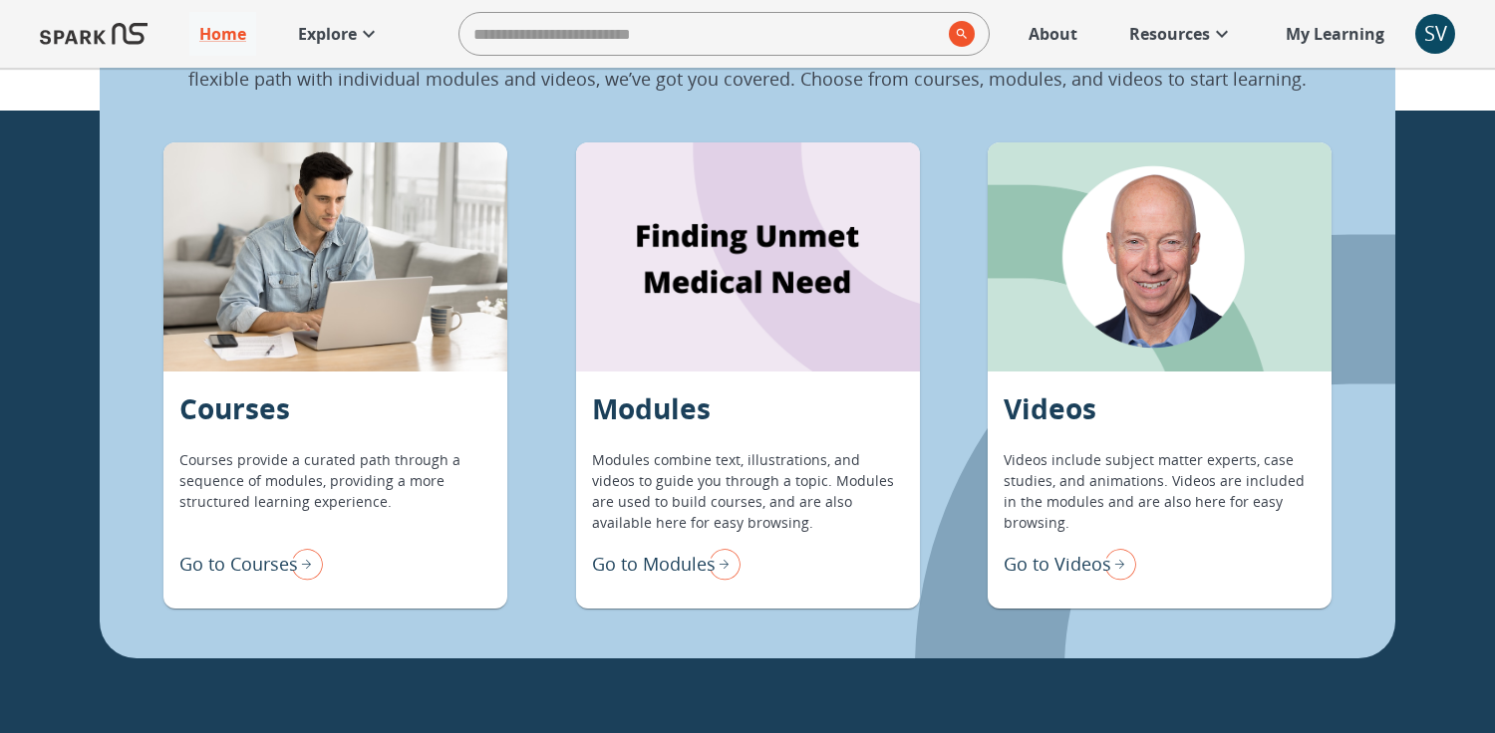
click at [306, 569] on img "Go to Courses" at bounding box center [303, 564] width 40 height 42
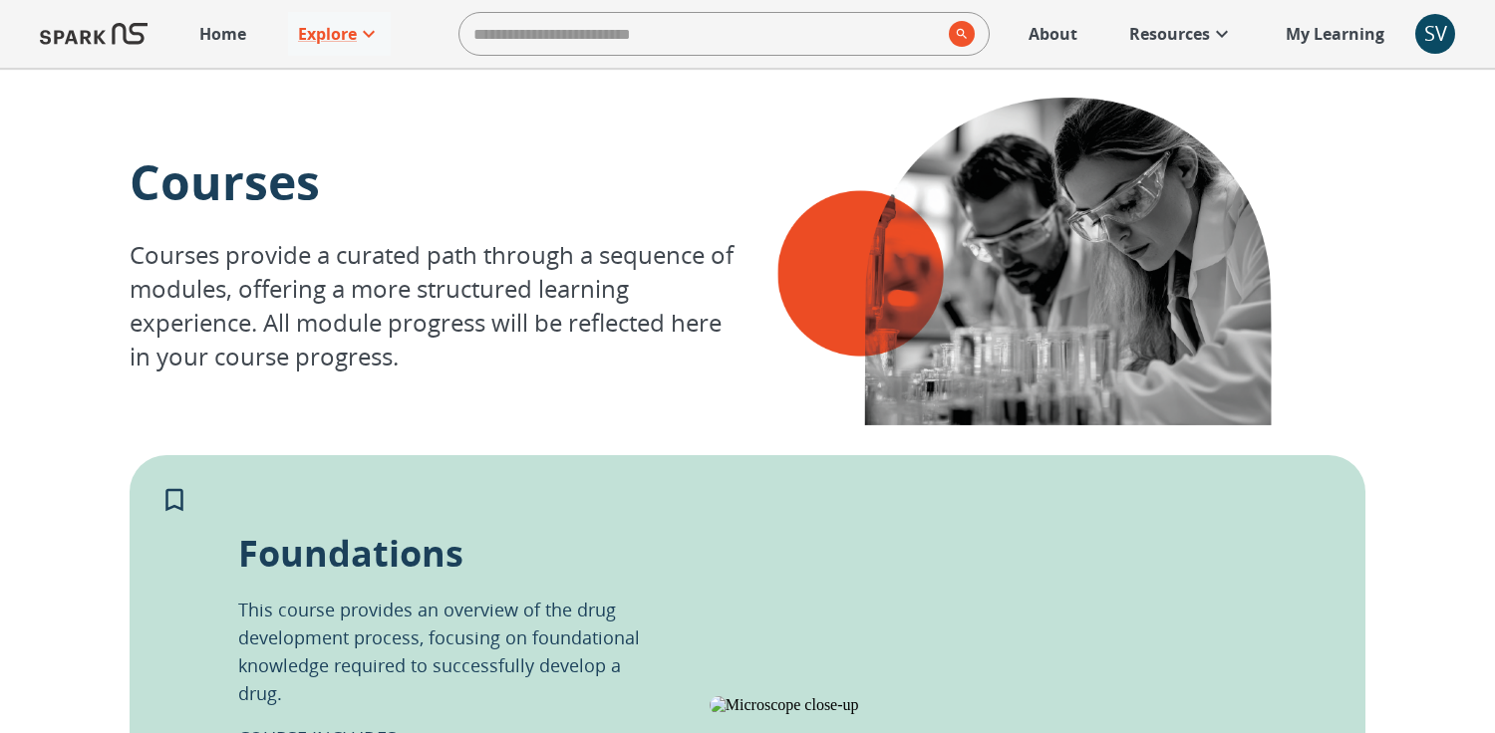
scroll to position [2, 0]
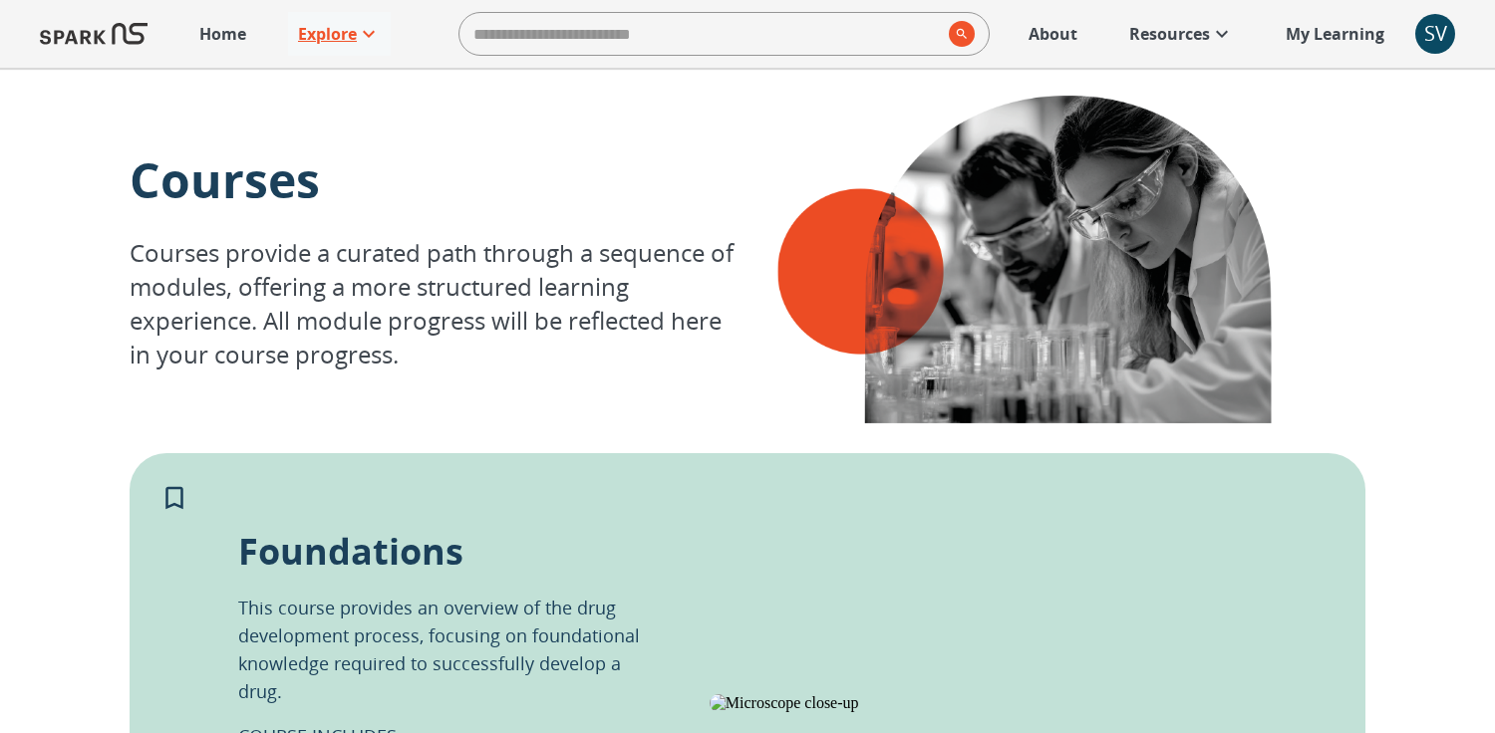
click at [329, 36] on p "Explore" at bounding box center [327, 34] width 59 height 24
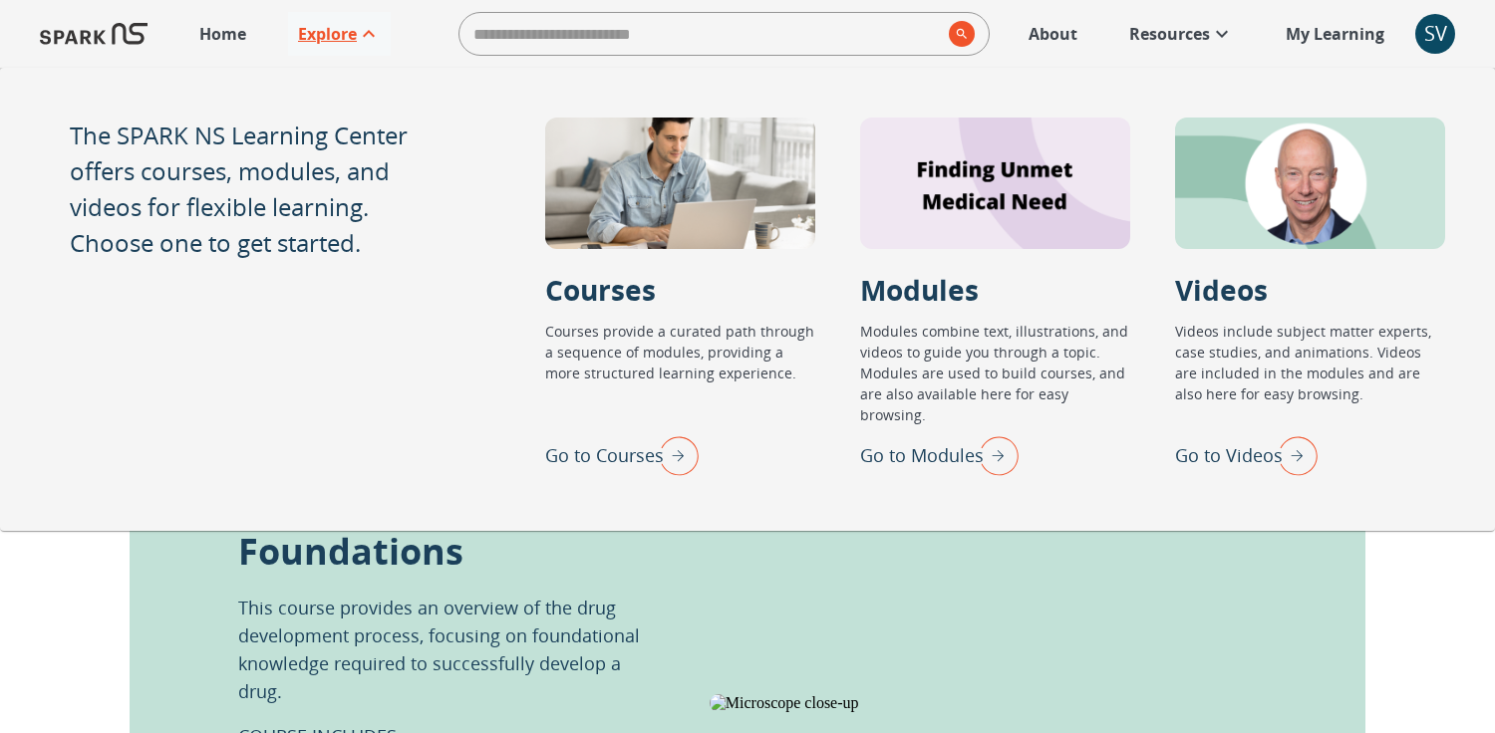
scroll to position [1, 0]
click at [988, 456] on img "Go to Modules" at bounding box center [994, 455] width 50 height 52
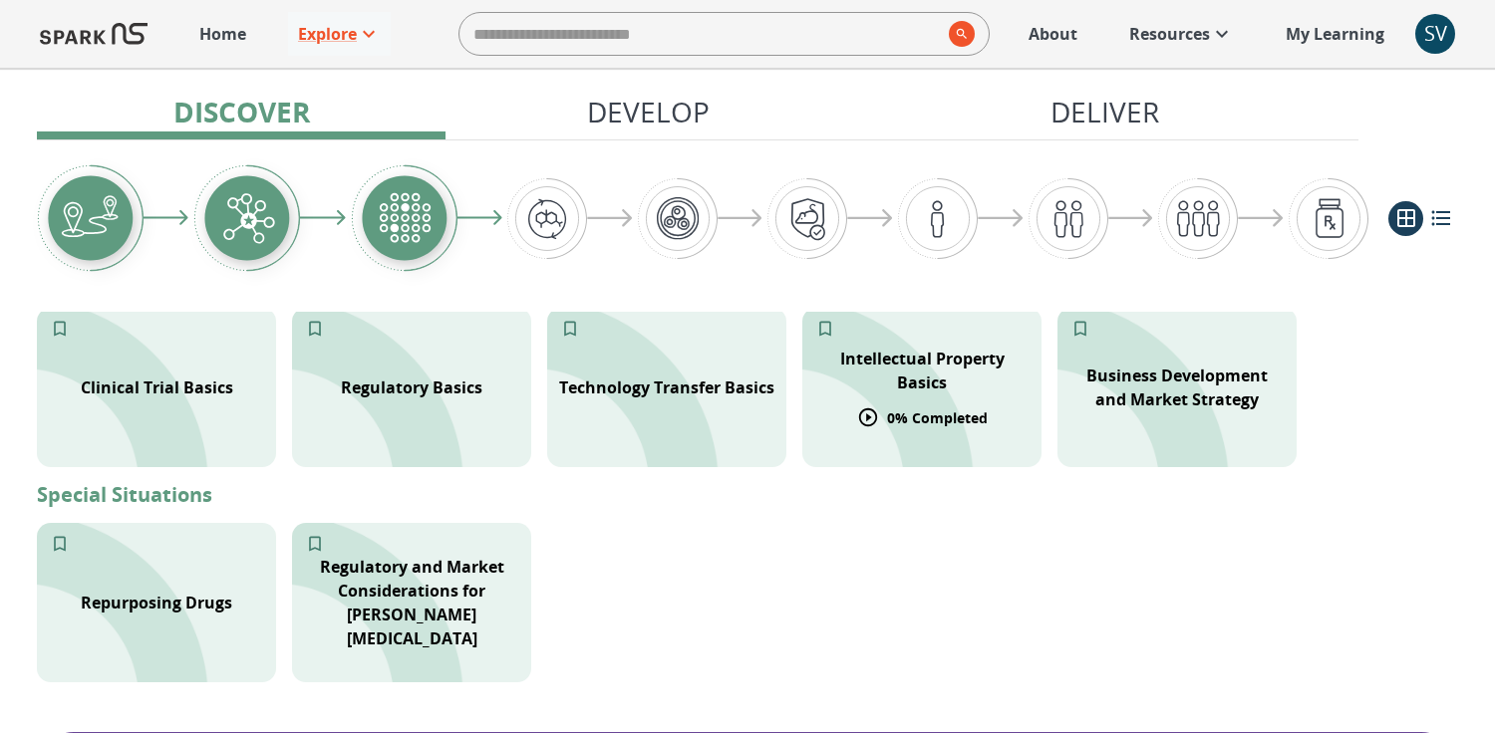
scroll to position [864, 0]
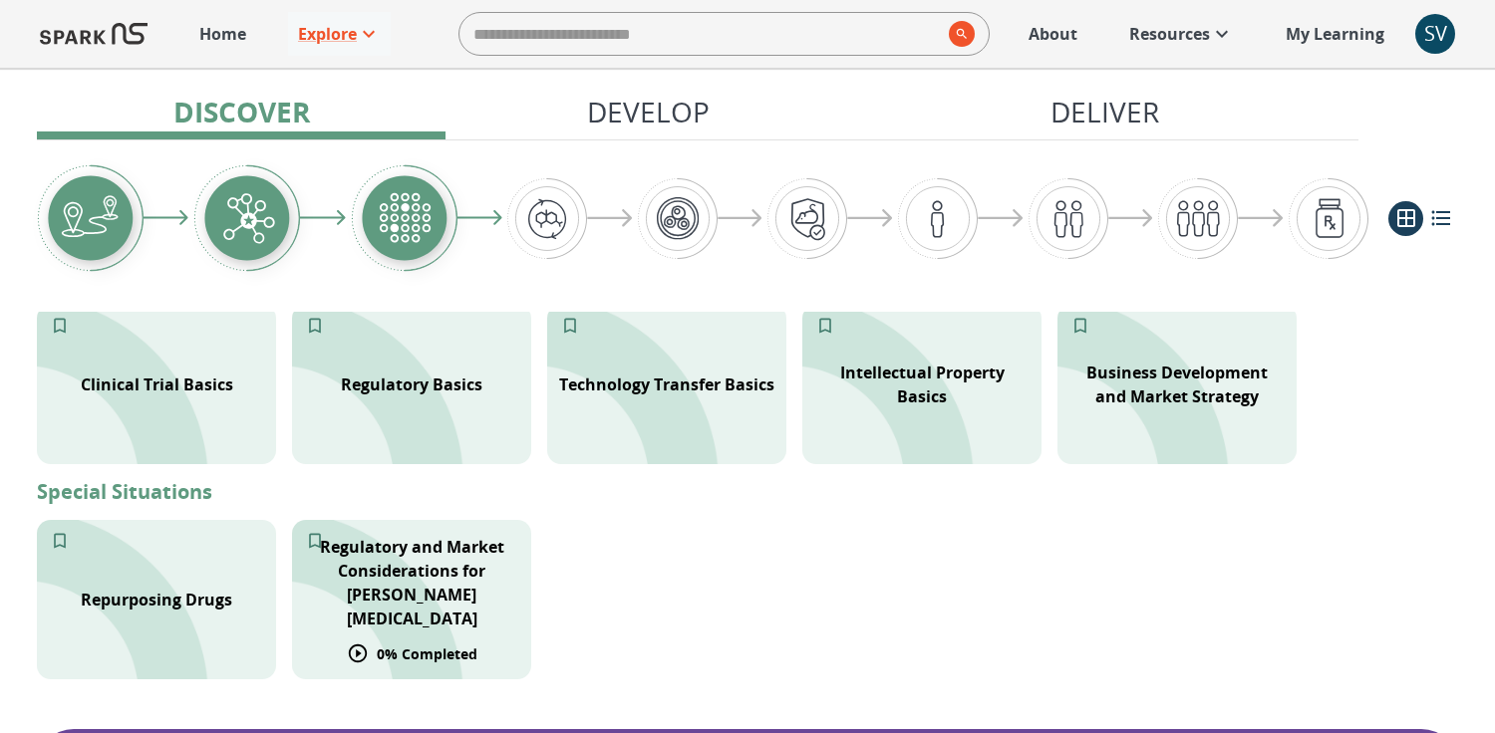
click at [489, 584] on p "Regulatory and Market Considerations for [PERSON_NAME][MEDICAL_DATA]" at bounding box center [411, 583] width 215 height 96
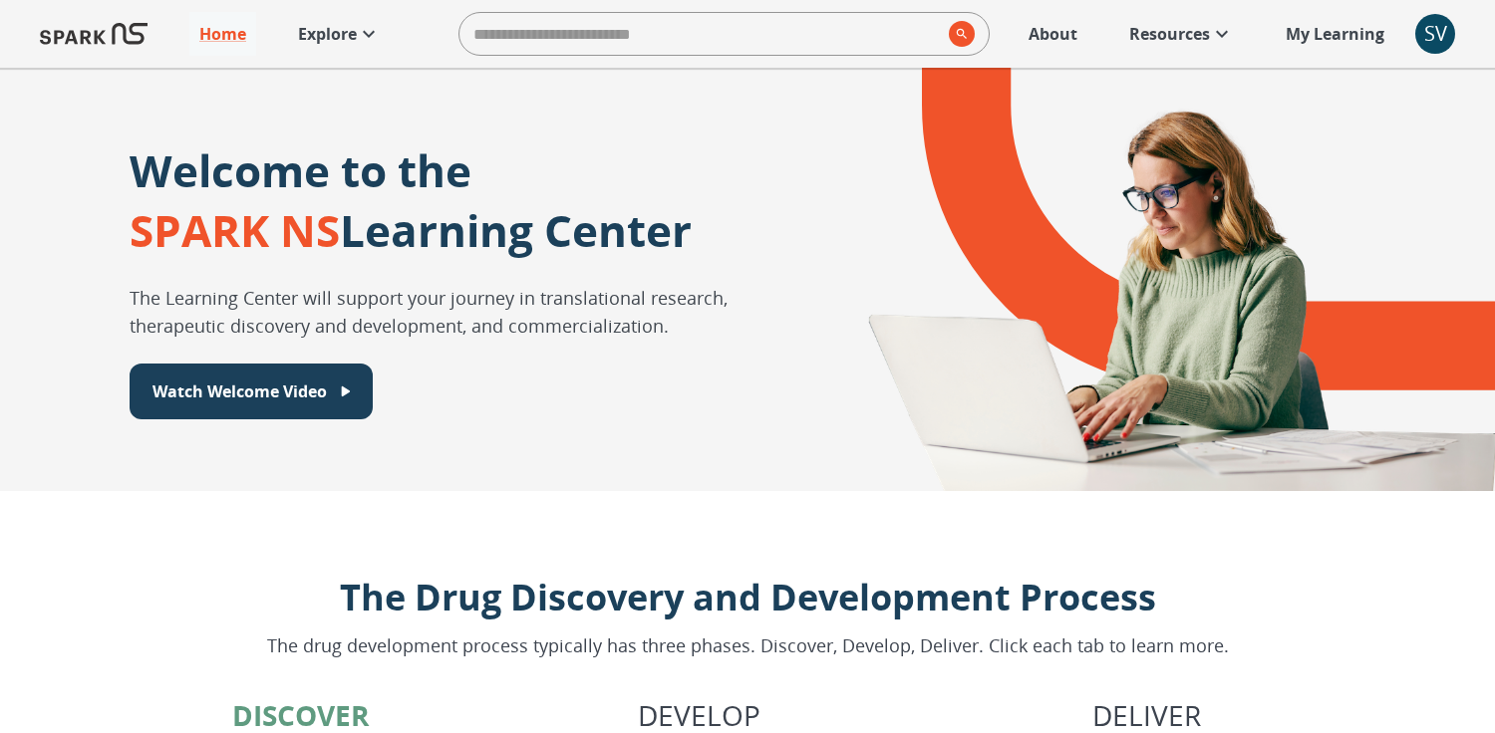
click at [1434, 37] on div "SV" at bounding box center [1435, 34] width 40 height 40
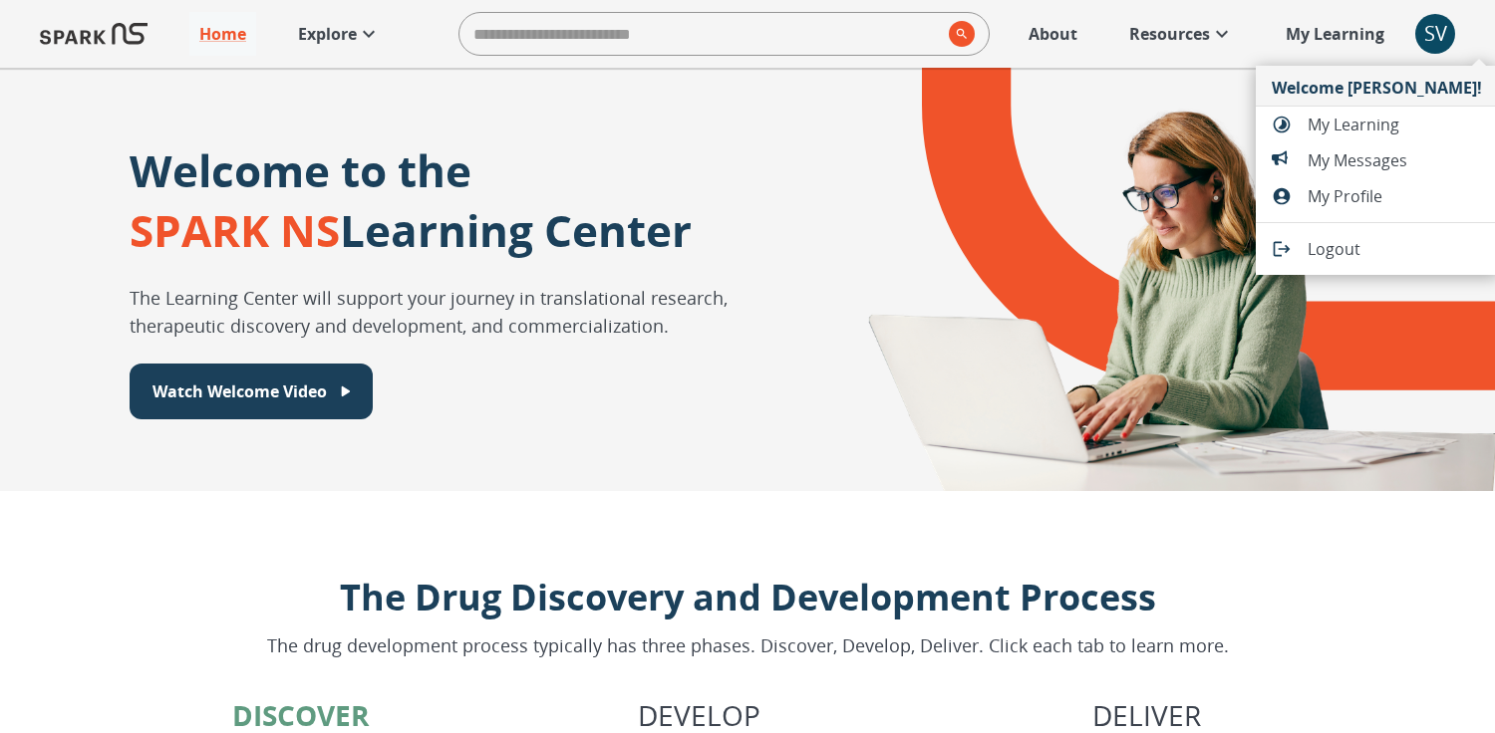
click at [1365, 255] on span "Logout" at bounding box center [1394, 249] width 174 height 24
